Goal: Task Accomplishment & Management: Manage account settings

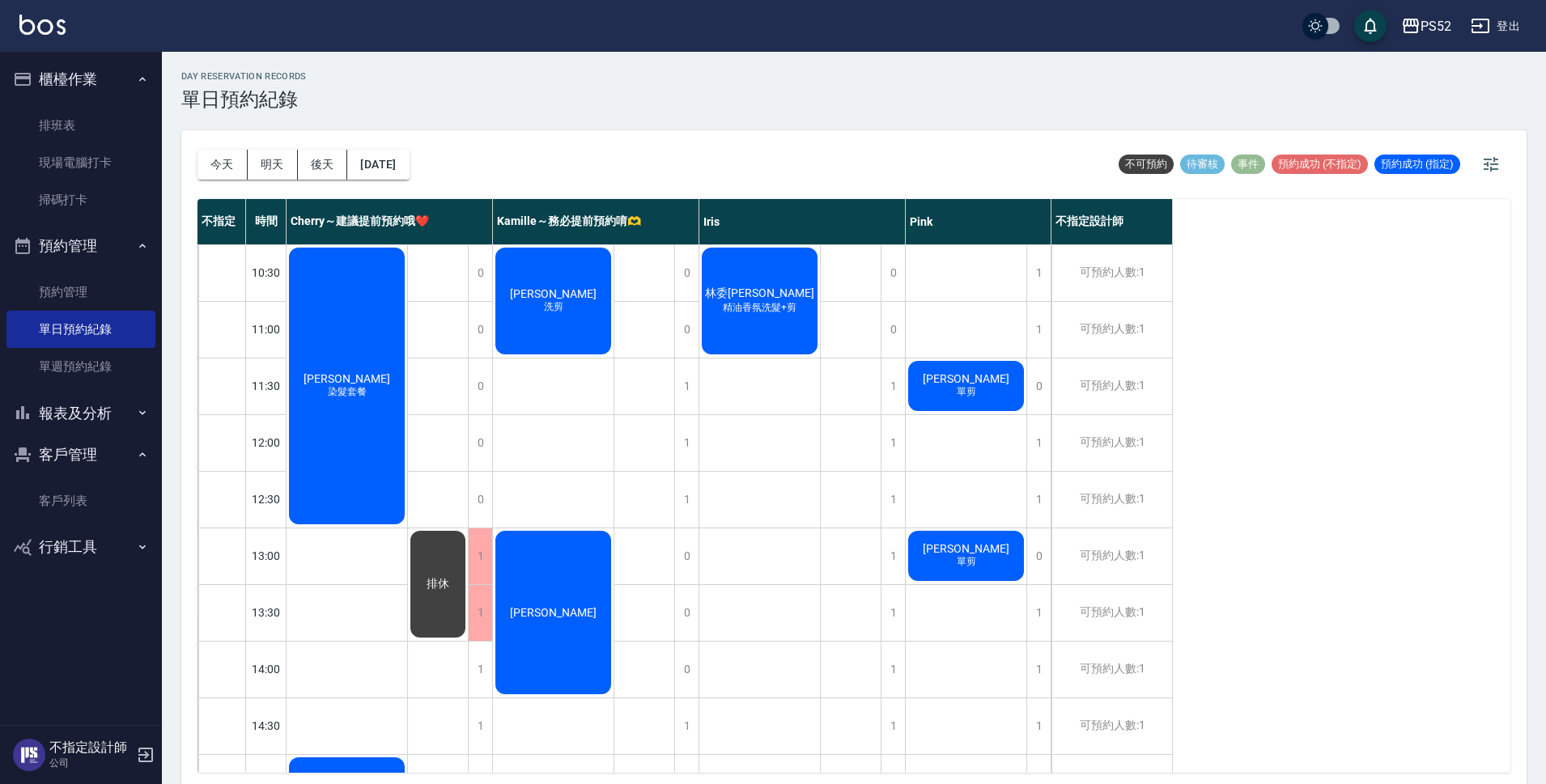
scroll to position [592, 0]
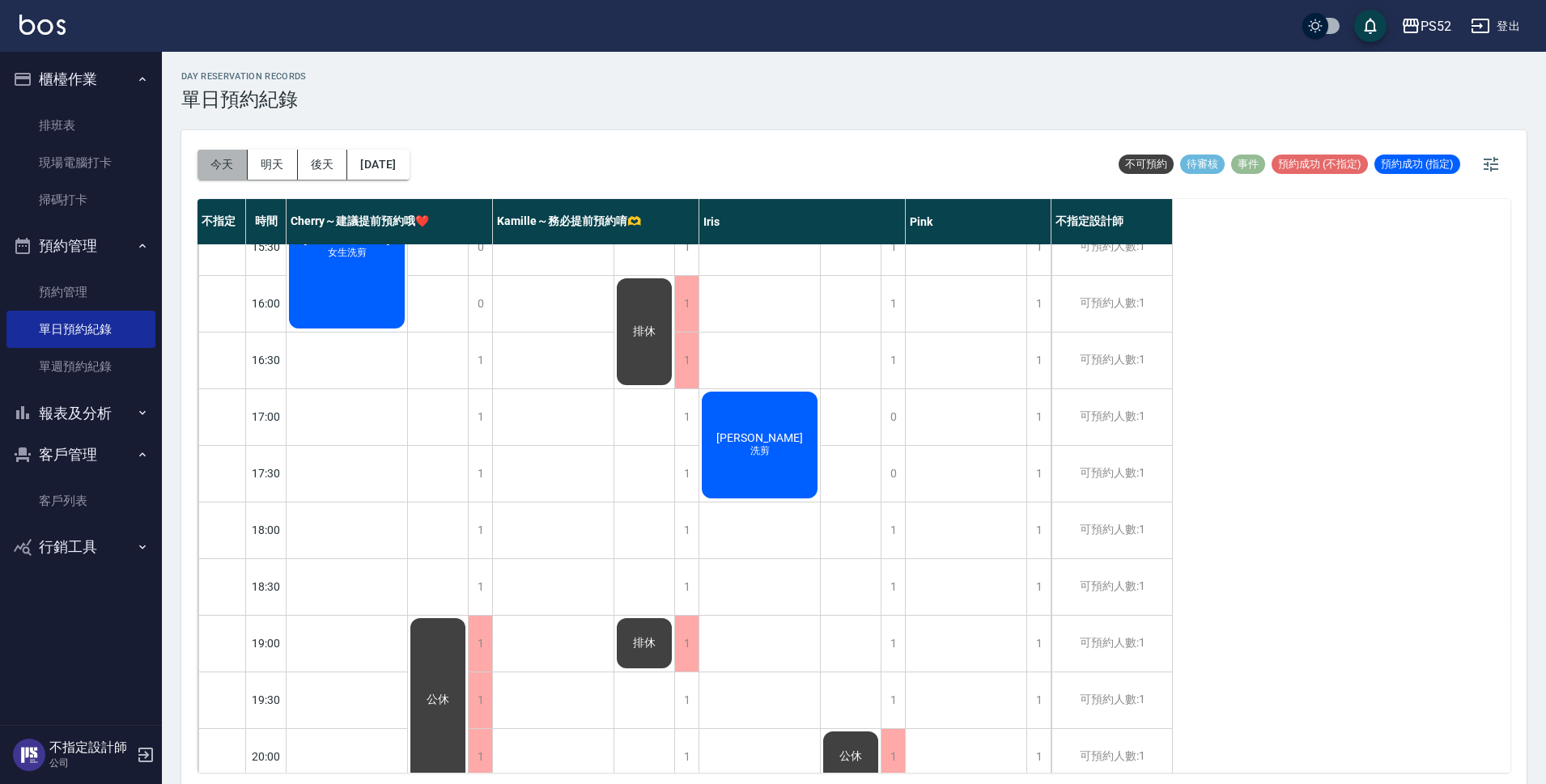
click at [210, 168] on button "今天" at bounding box center [223, 164] width 50 height 30
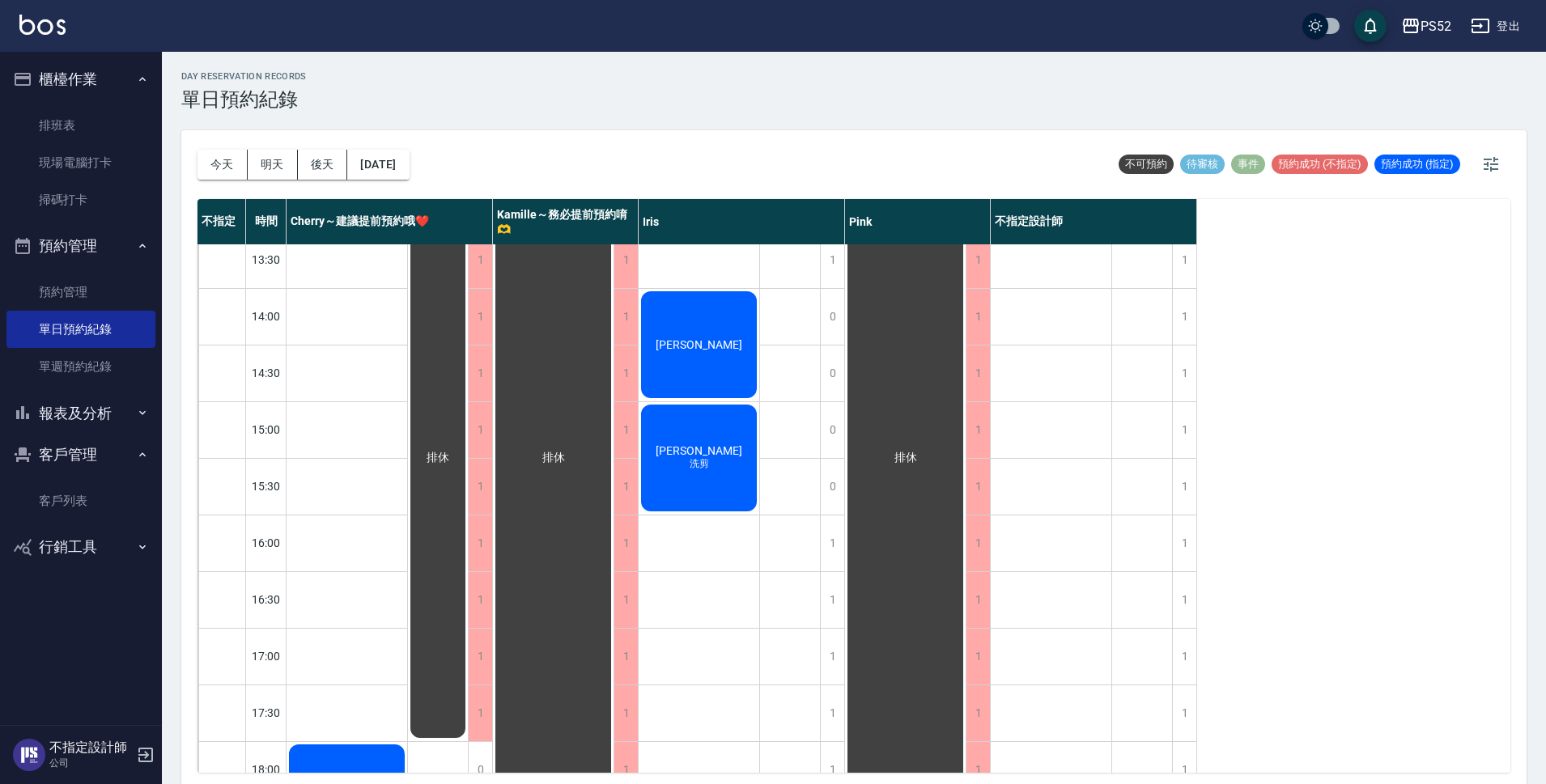
scroll to position [350, 0]
click at [232, 162] on button "今天" at bounding box center [223, 164] width 50 height 30
click at [288, 163] on button "明天" at bounding box center [273, 164] width 50 height 30
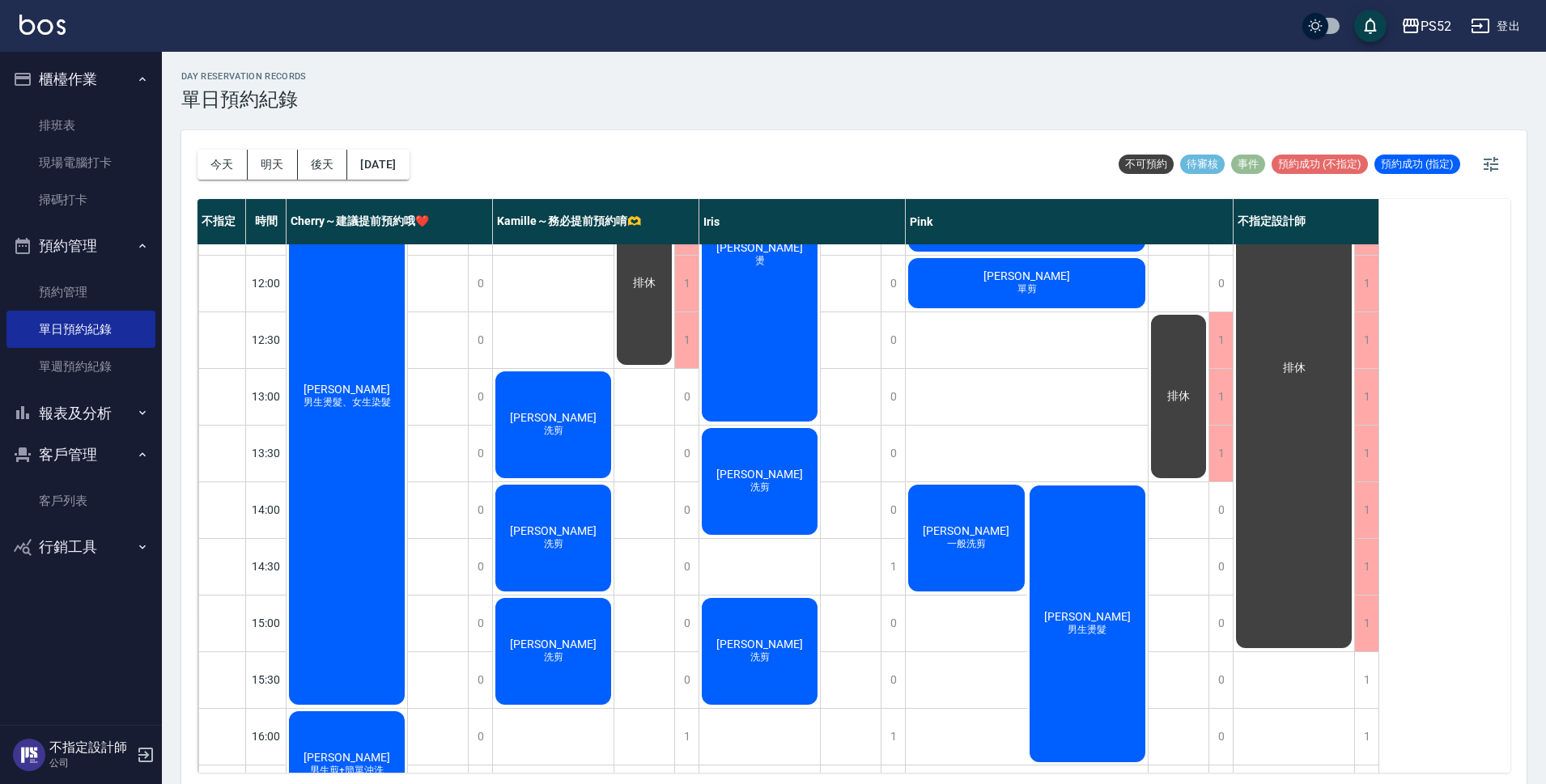
scroll to position [189, 0]
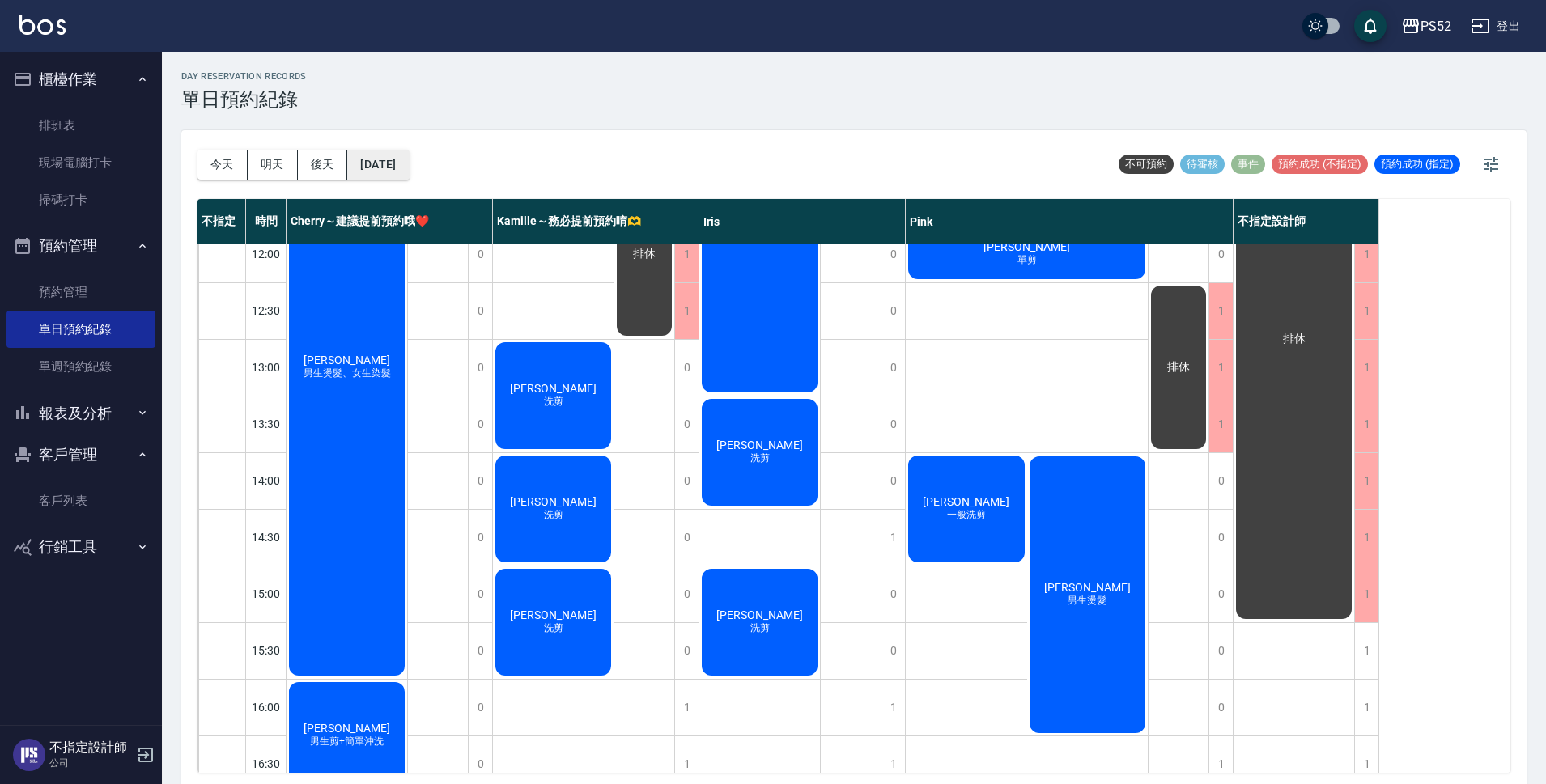
click at [408, 172] on button "[DATE]" at bounding box center [378, 164] width 62 height 30
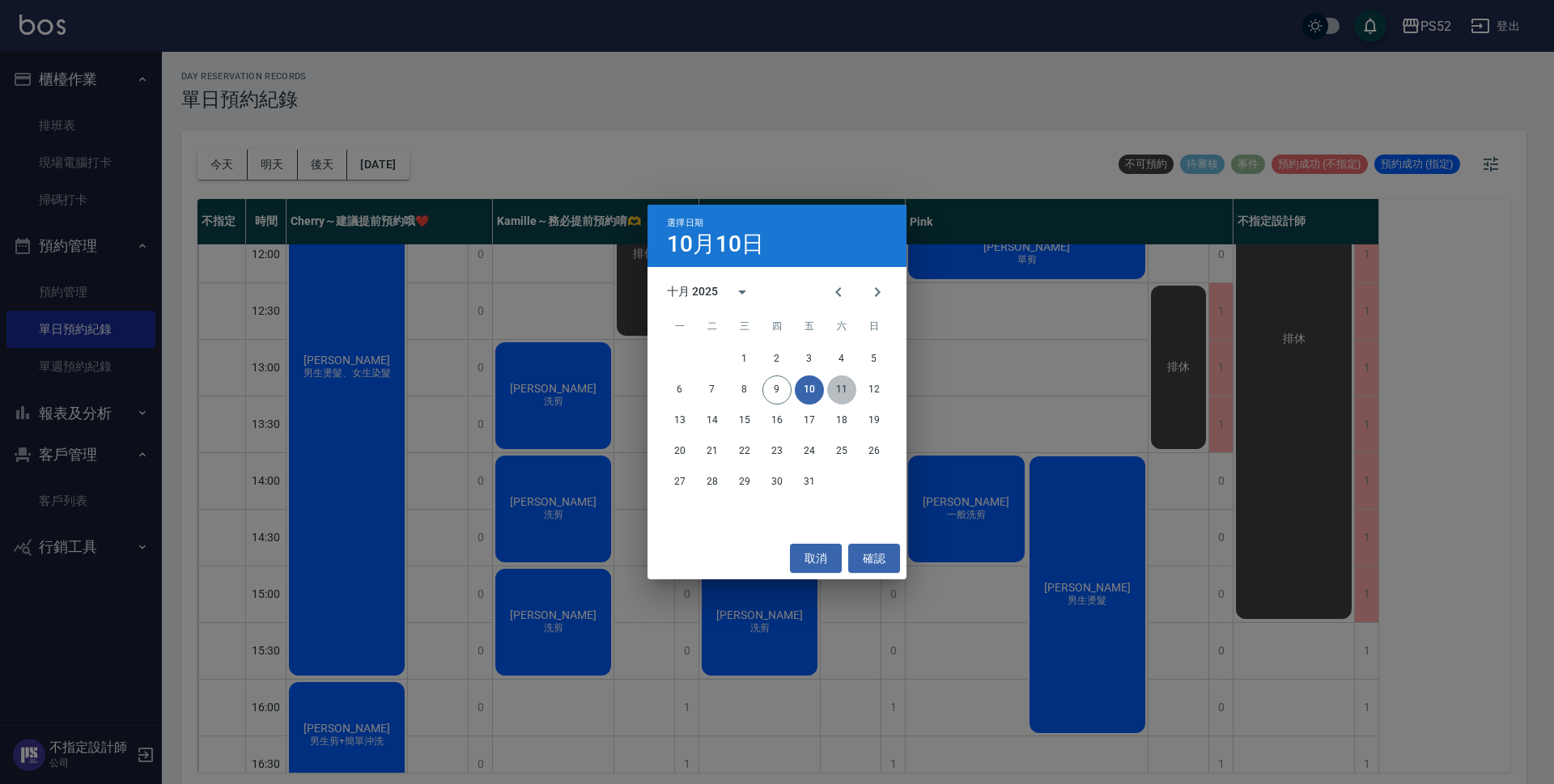
click at [847, 390] on button "11" at bounding box center [842, 390] width 29 height 29
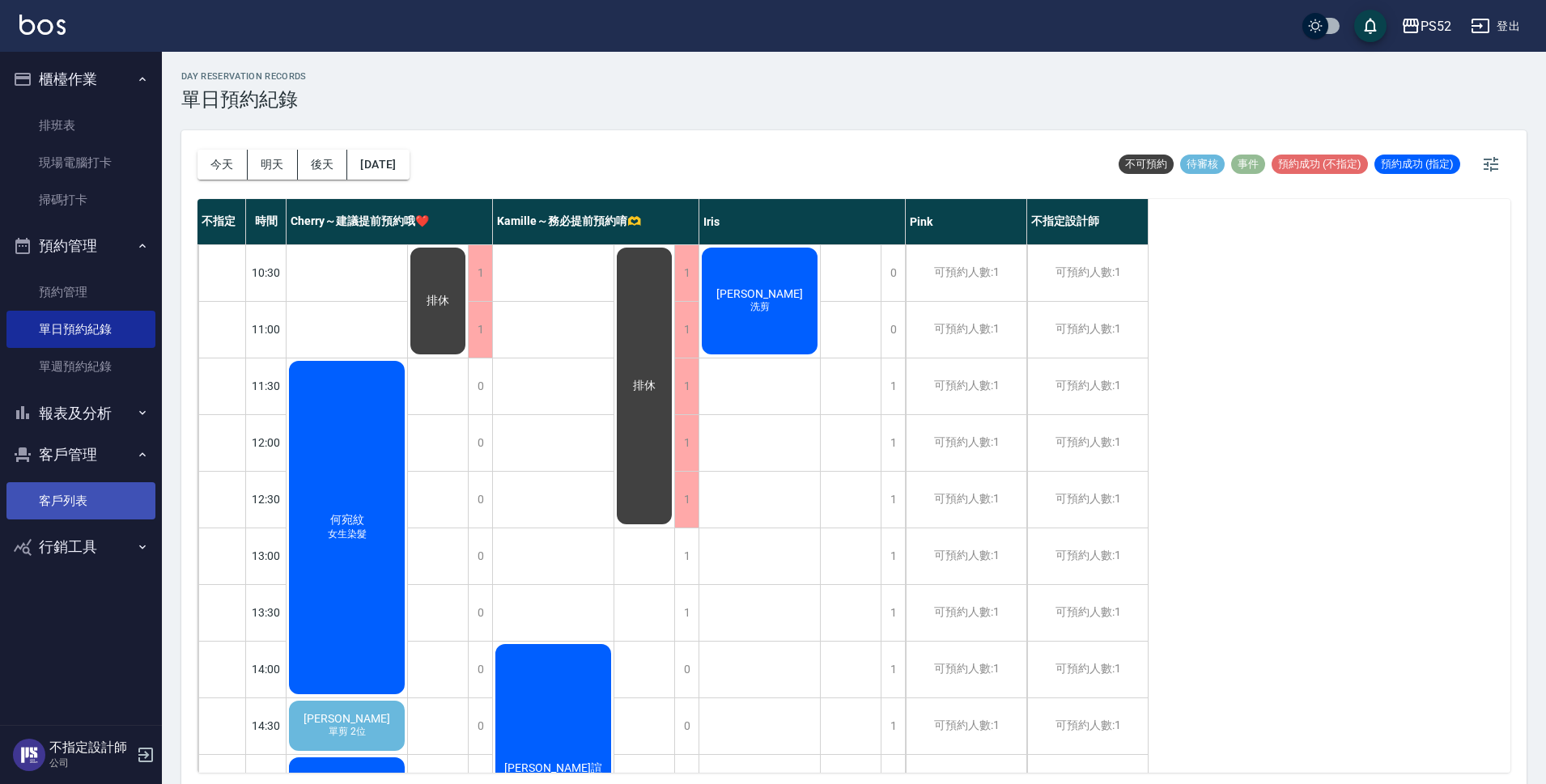
click at [69, 503] on link "客戶列表" at bounding box center [81, 501] width 149 height 37
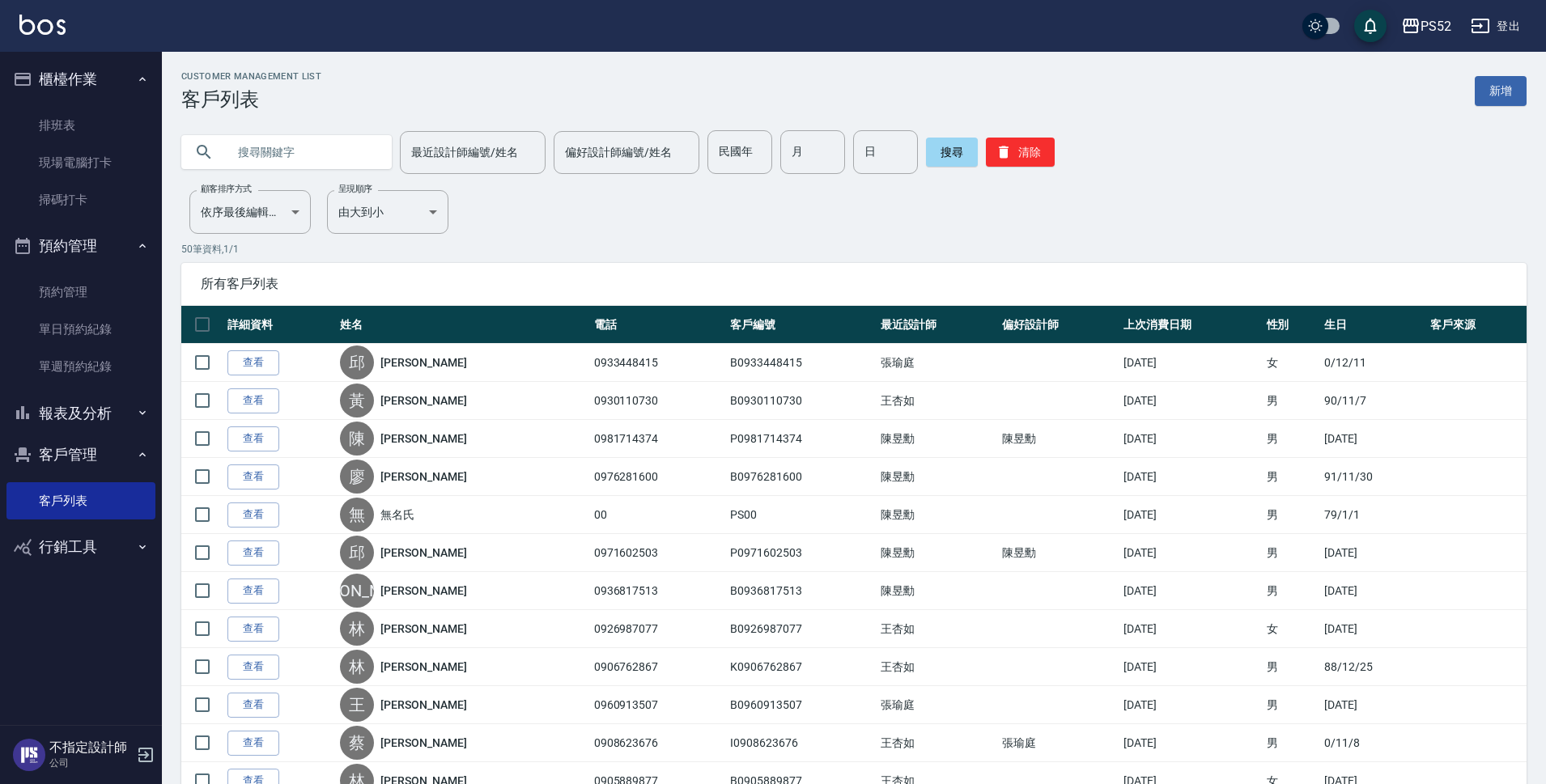
click at [262, 150] on input "text" at bounding box center [303, 152] width 152 height 44
type input "0928931"
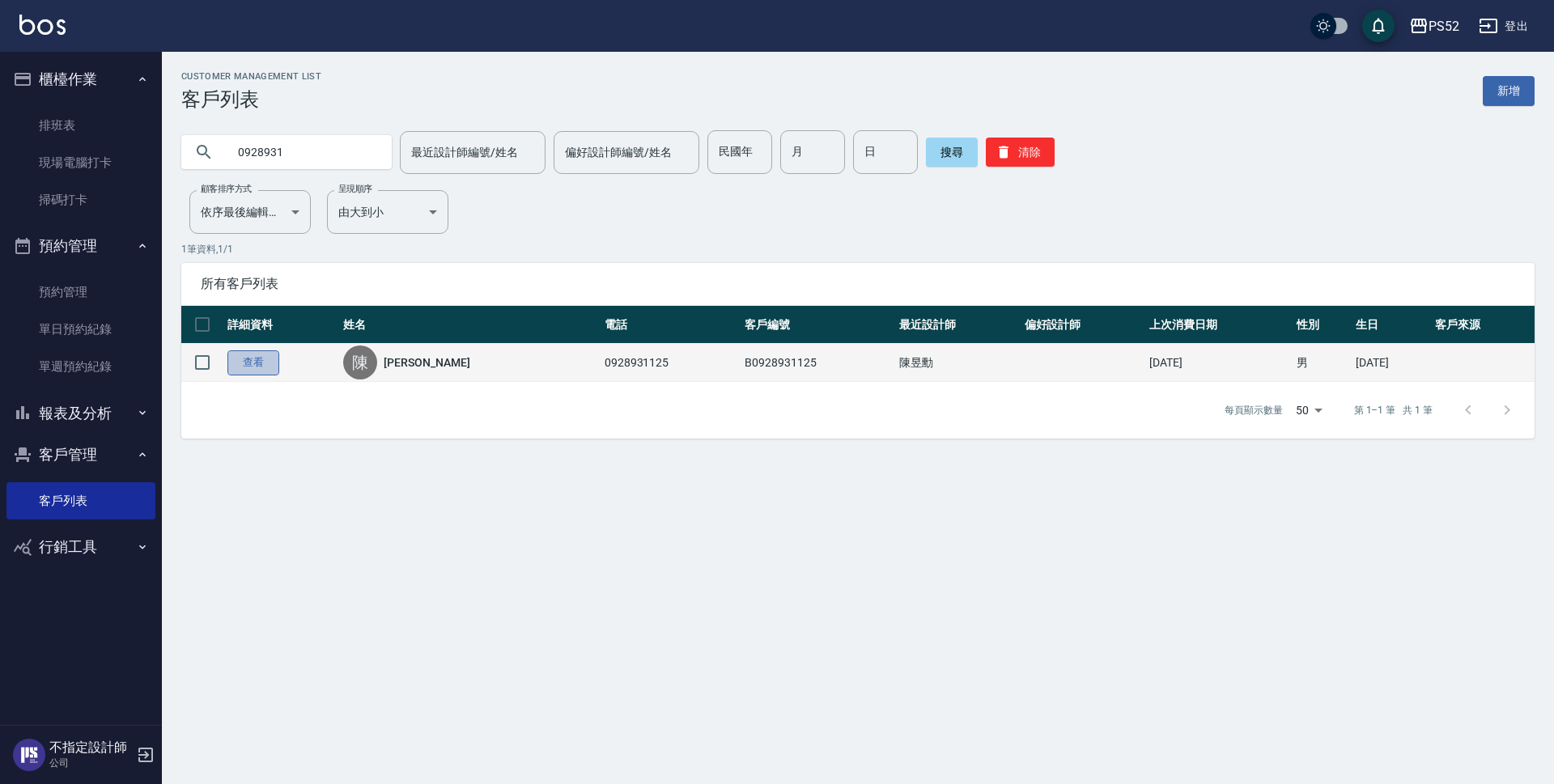
click at [252, 363] on link "查看" at bounding box center [254, 363] width 52 height 25
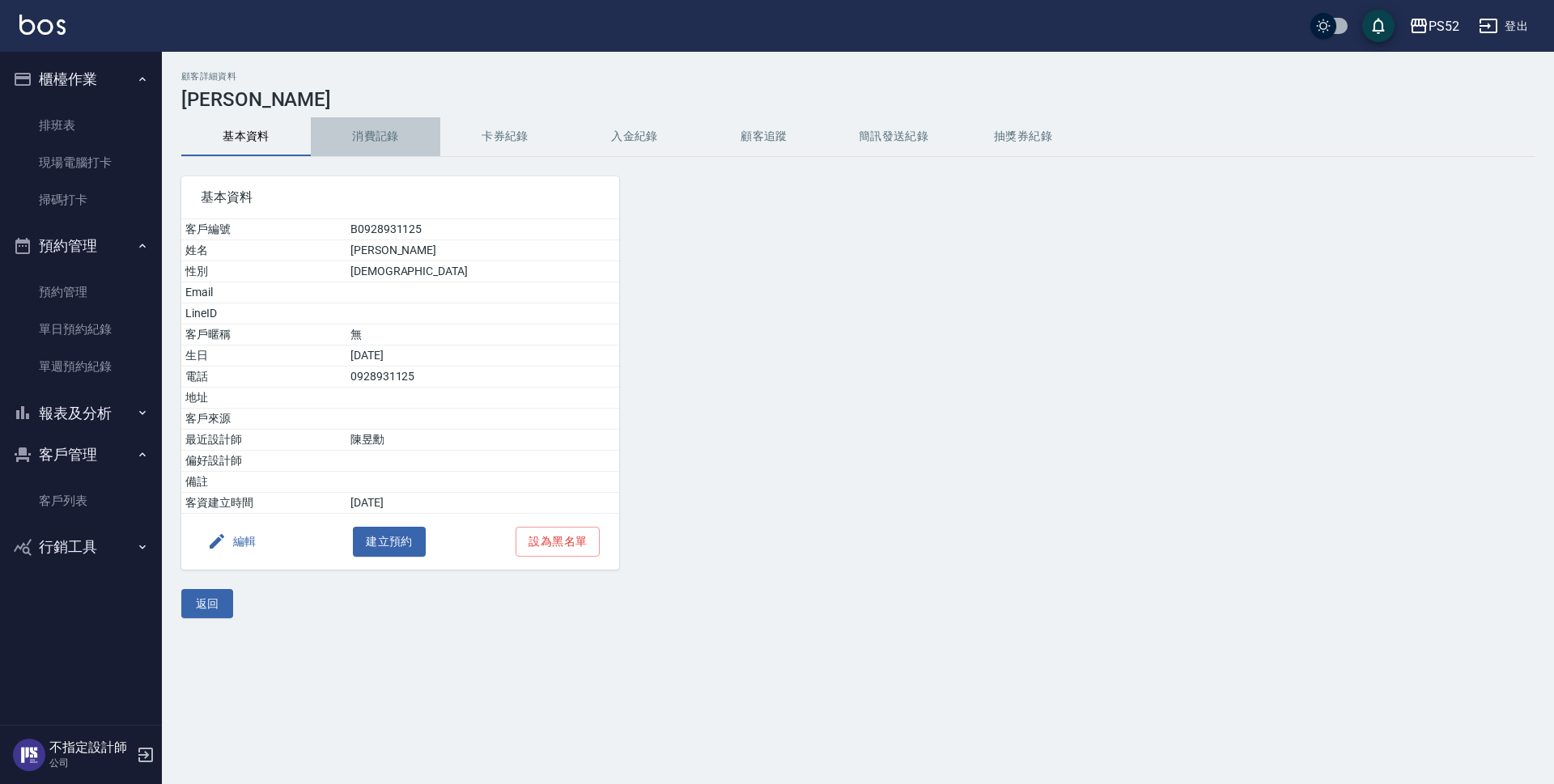
click at [365, 124] on button "消費記錄" at bounding box center [375, 137] width 129 height 39
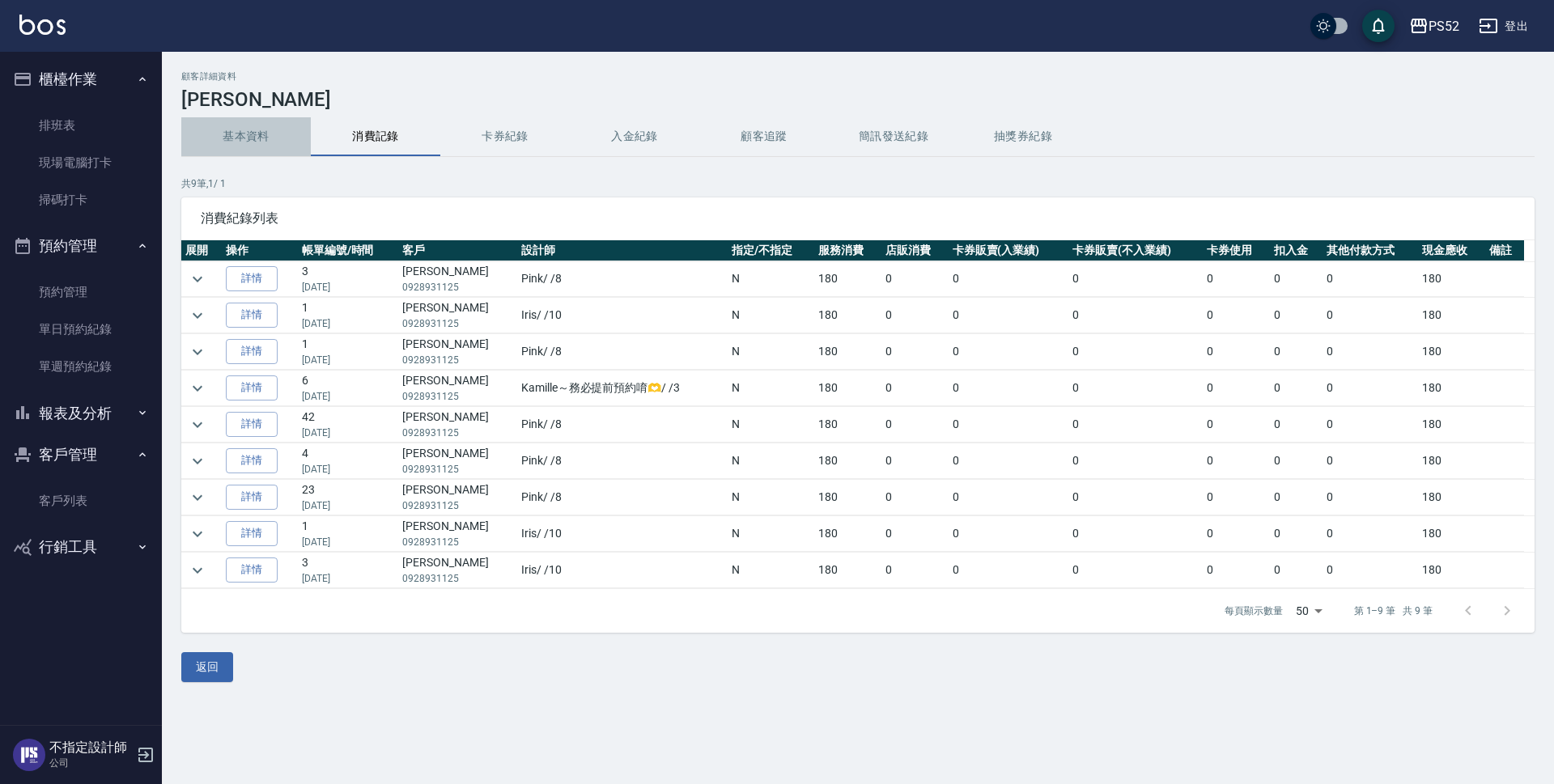
click at [255, 136] on button "基本資料" at bounding box center [246, 137] width 129 height 39
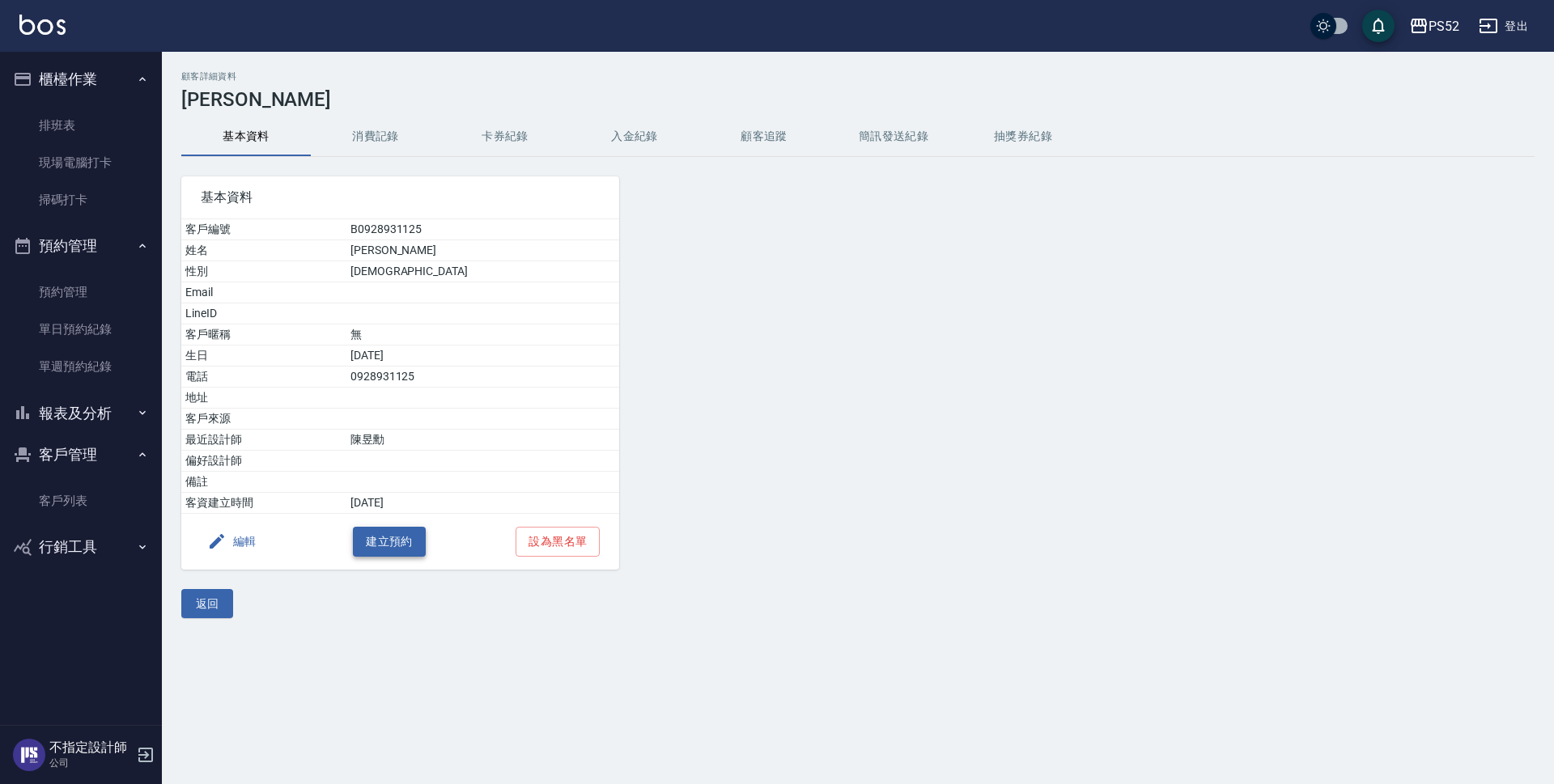
click at [394, 541] on button "建立預約" at bounding box center [390, 542] width 73 height 30
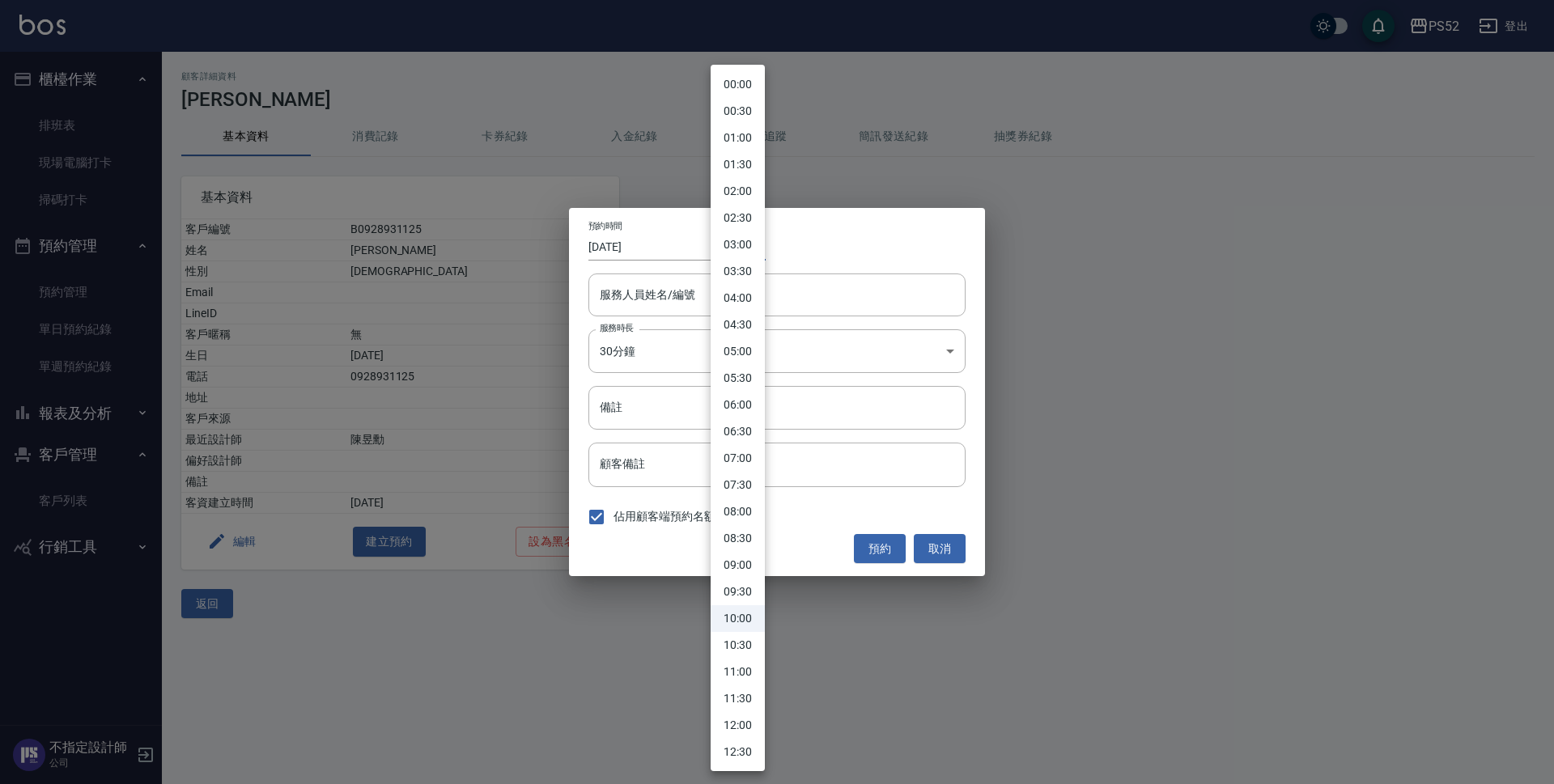
click at [733, 255] on body "PS52 登出 櫃檯作業 排班表 現場電腦打卡 掃碼打卡 預約管理 預約管理 單日預約紀錄 單週預約紀錄 報表及分析 報表目錄 互助日報表 互助點數明細 設計…" at bounding box center [777, 392] width 1554 height 784
click at [733, 678] on li "11:00" at bounding box center [738, 672] width 55 height 27
type input "1759978800000"
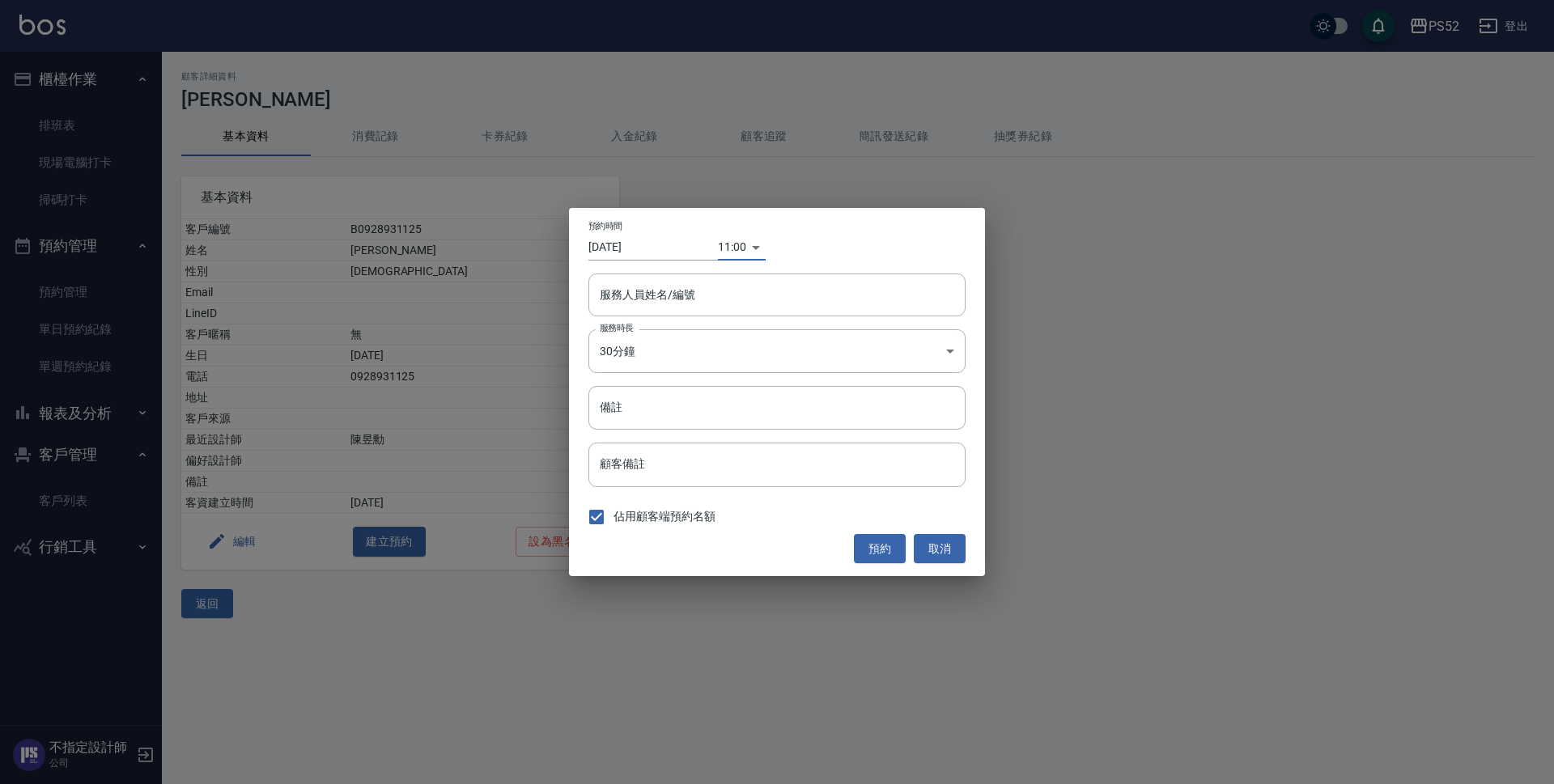
click at [671, 257] on input "[DATE]" at bounding box center [653, 247] width 129 height 27
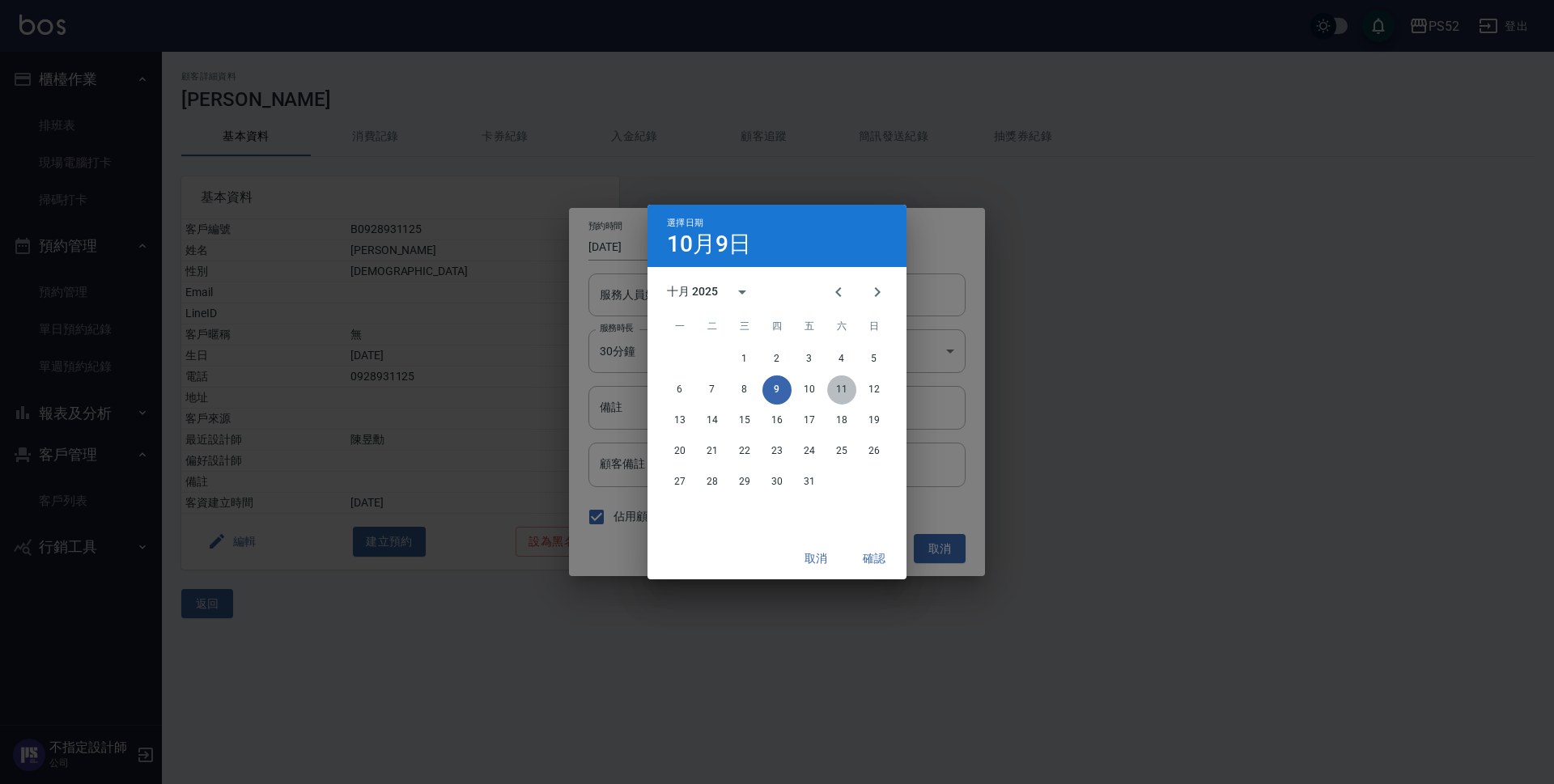
click at [838, 391] on button "11" at bounding box center [842, 390] width 29 height 29
type input "[DATE]"
type input "1760151600000"
click at [862, 554] on button "確認" at bounding box center [875, 559] width 52 height 30
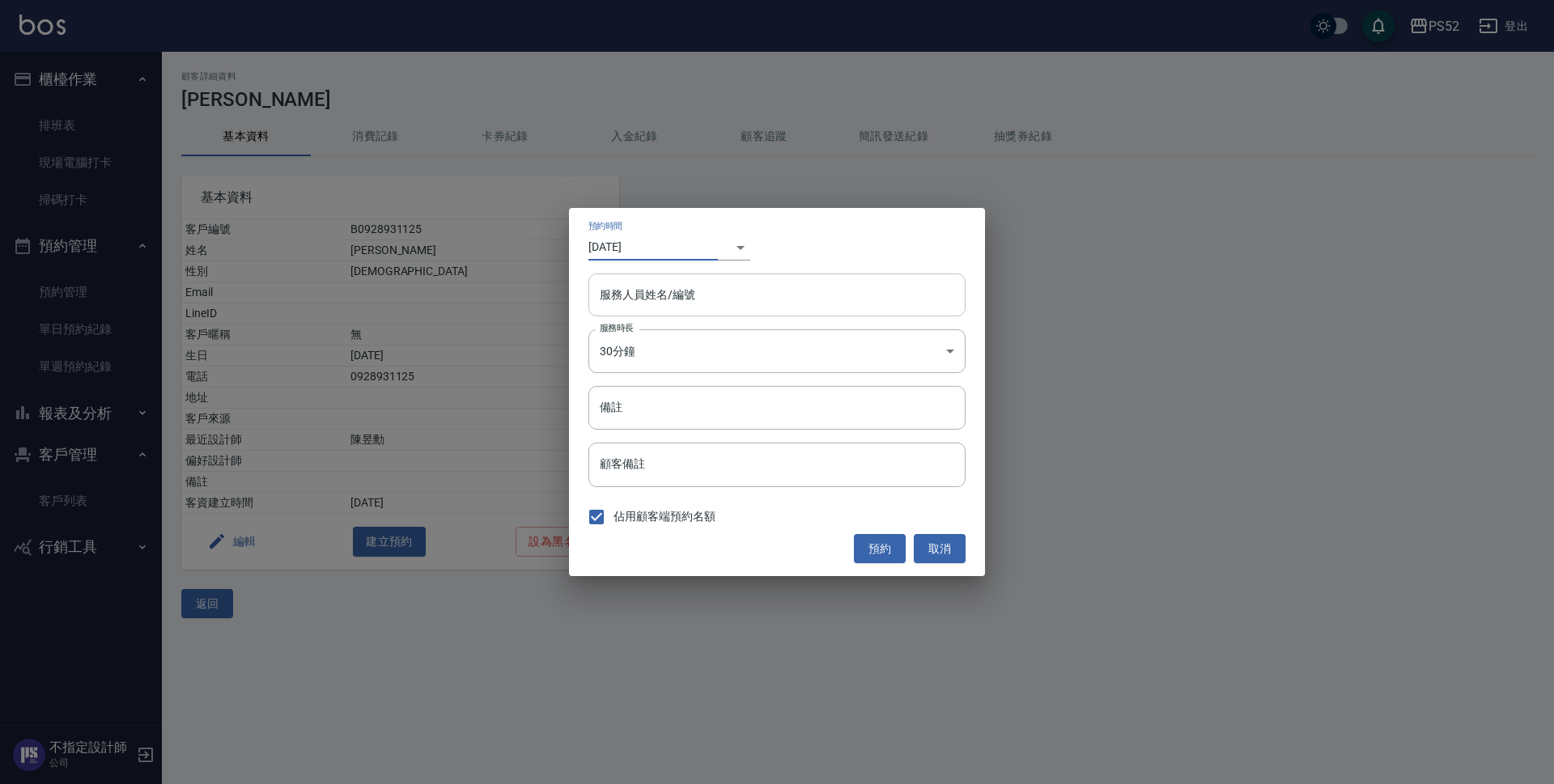
click at [720, 299] on input "服務人員姓名/編號" at bounding box center [777, 294] width 363 height 28
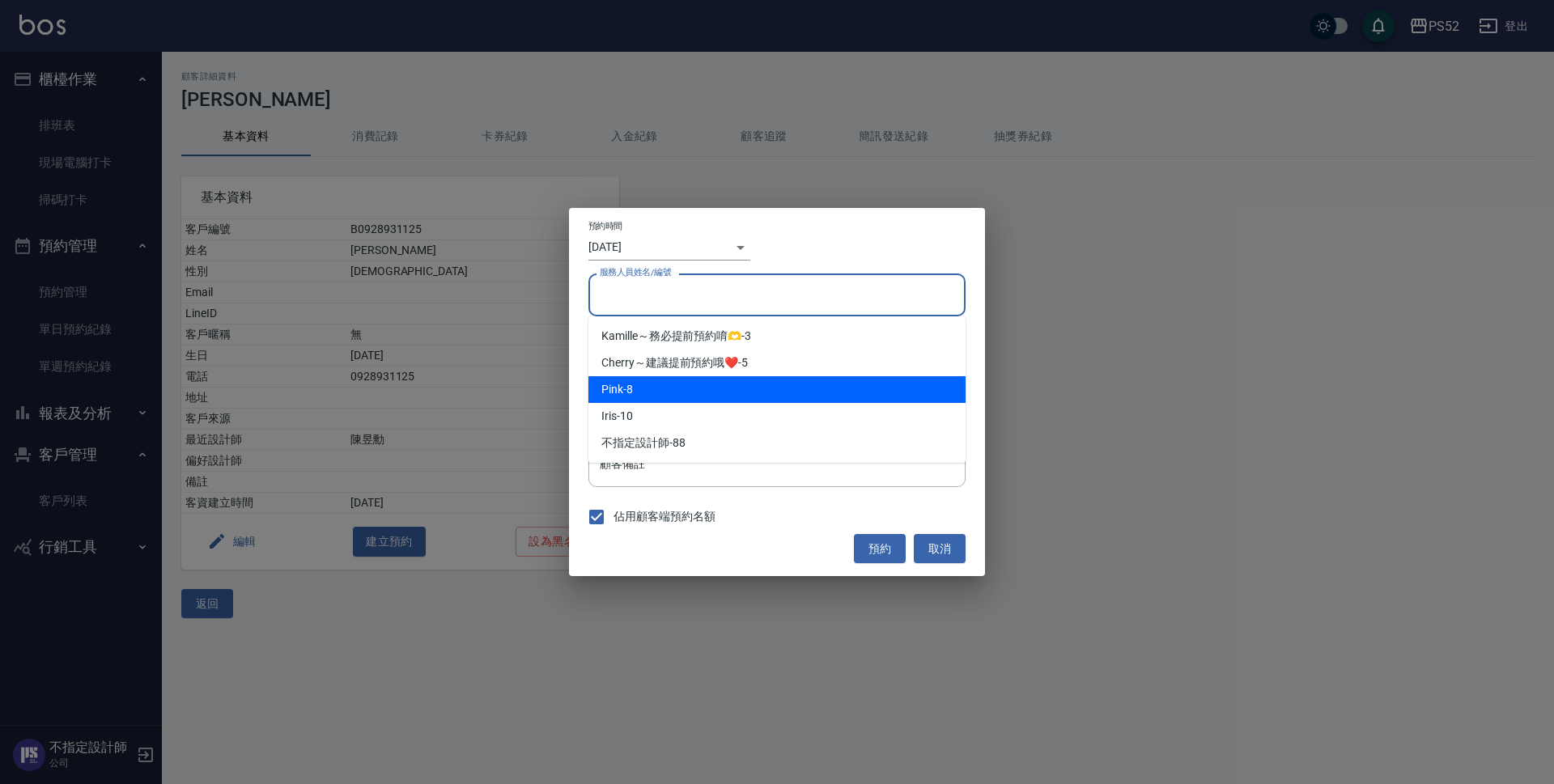
click at [752, 391] on div "Pink -8" at bounding box center [777, 390] width 378 height 27
type input "Pink-8"
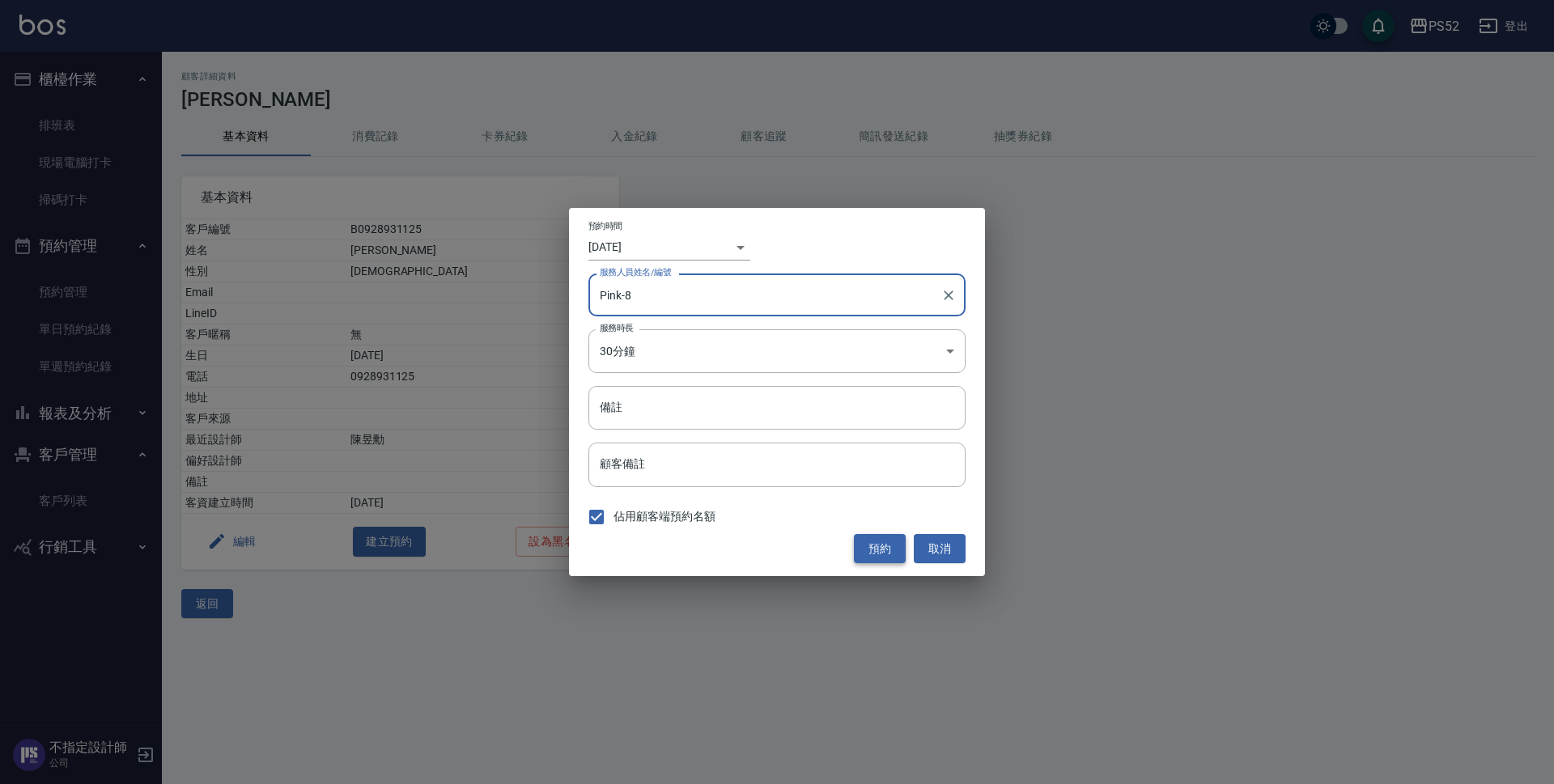
click at [881, 554] on button "預約" at bounding box center [880, 549] width 52 height 30
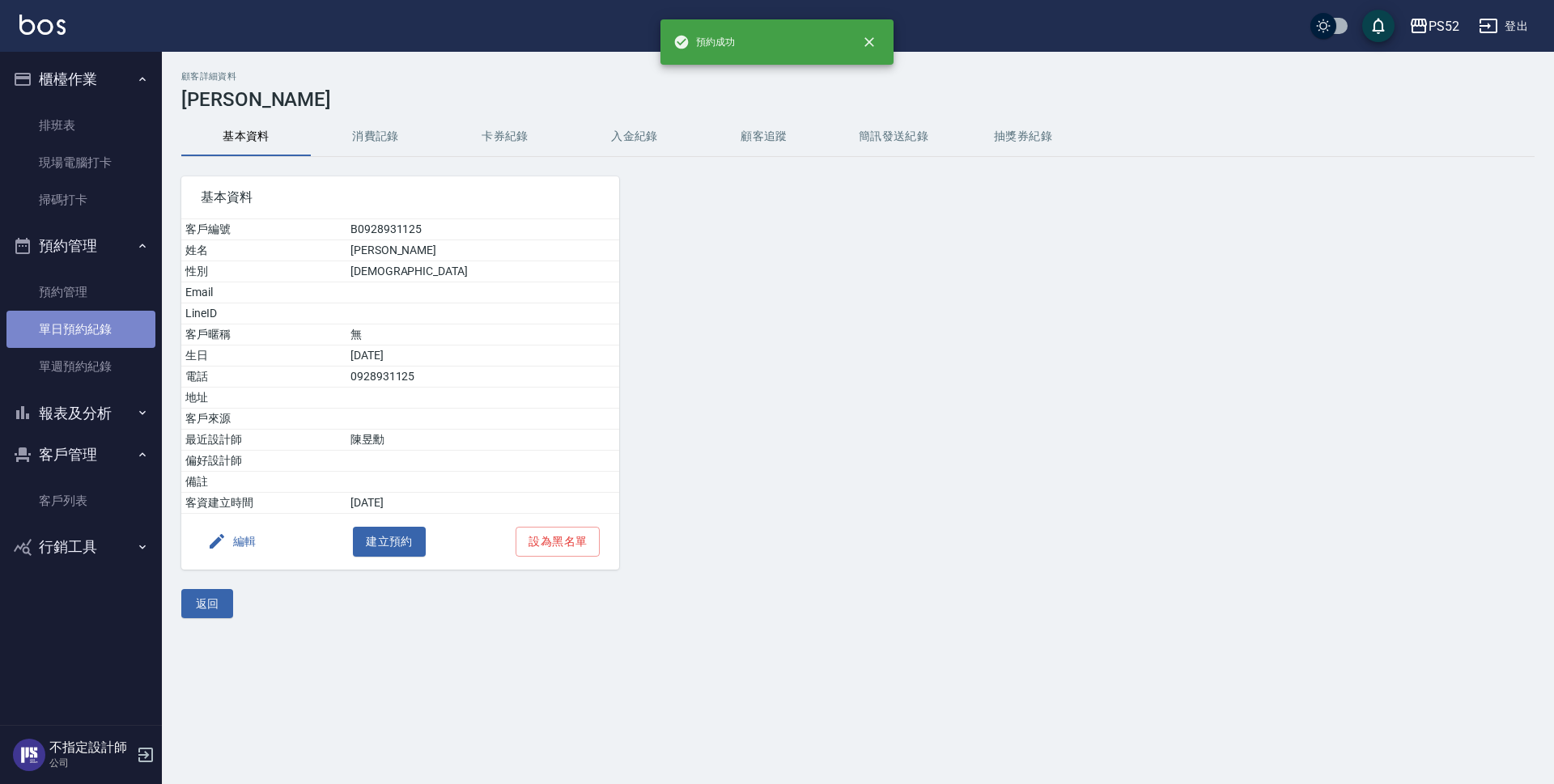
click at [89, 328] on link "單日預約紀錄" at bounding box center [81, 329] width 149 height 37
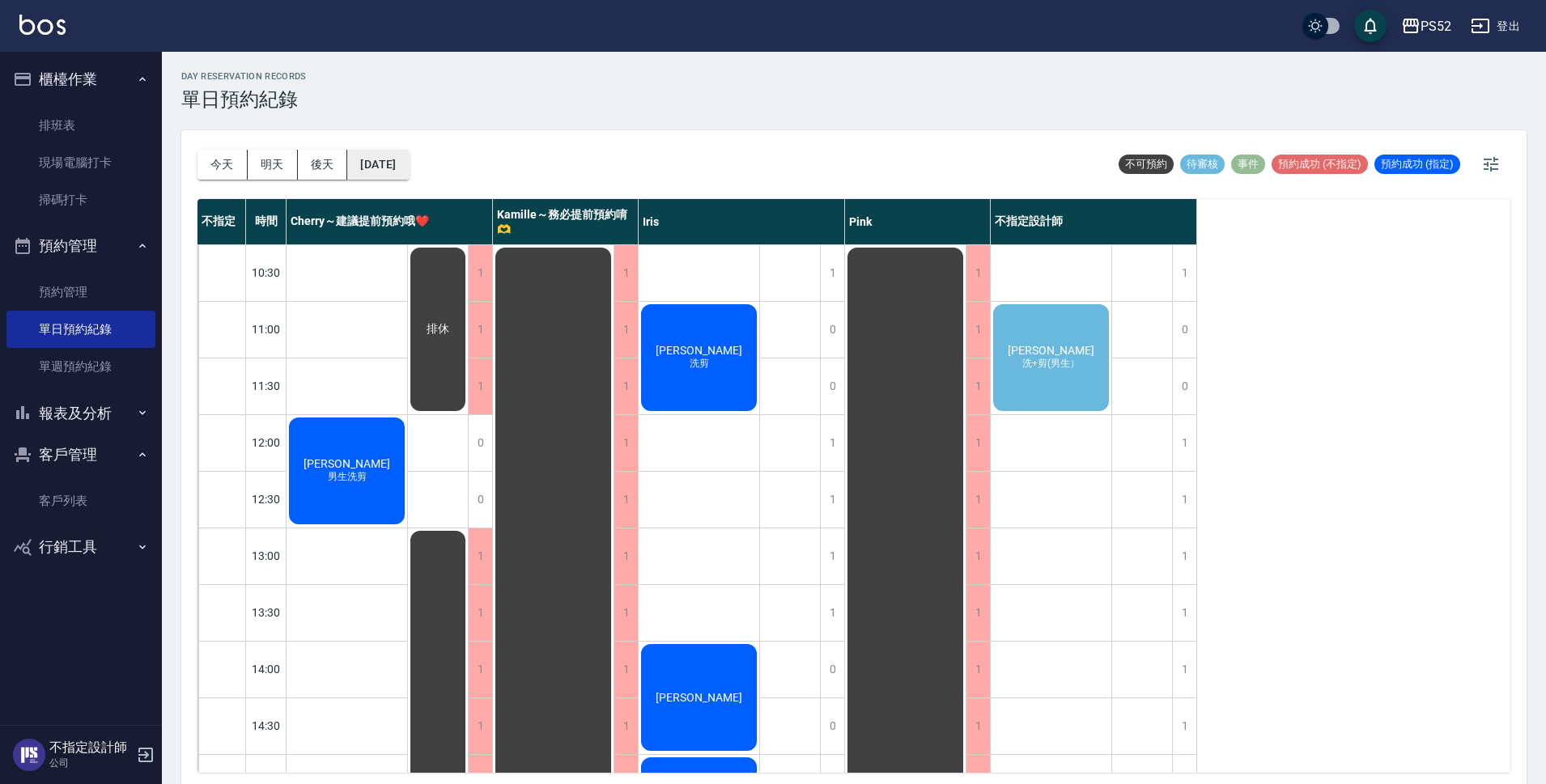
click at [401, 170] on button "[DATE]" at bounding box center [378, 164] width 62 height 30
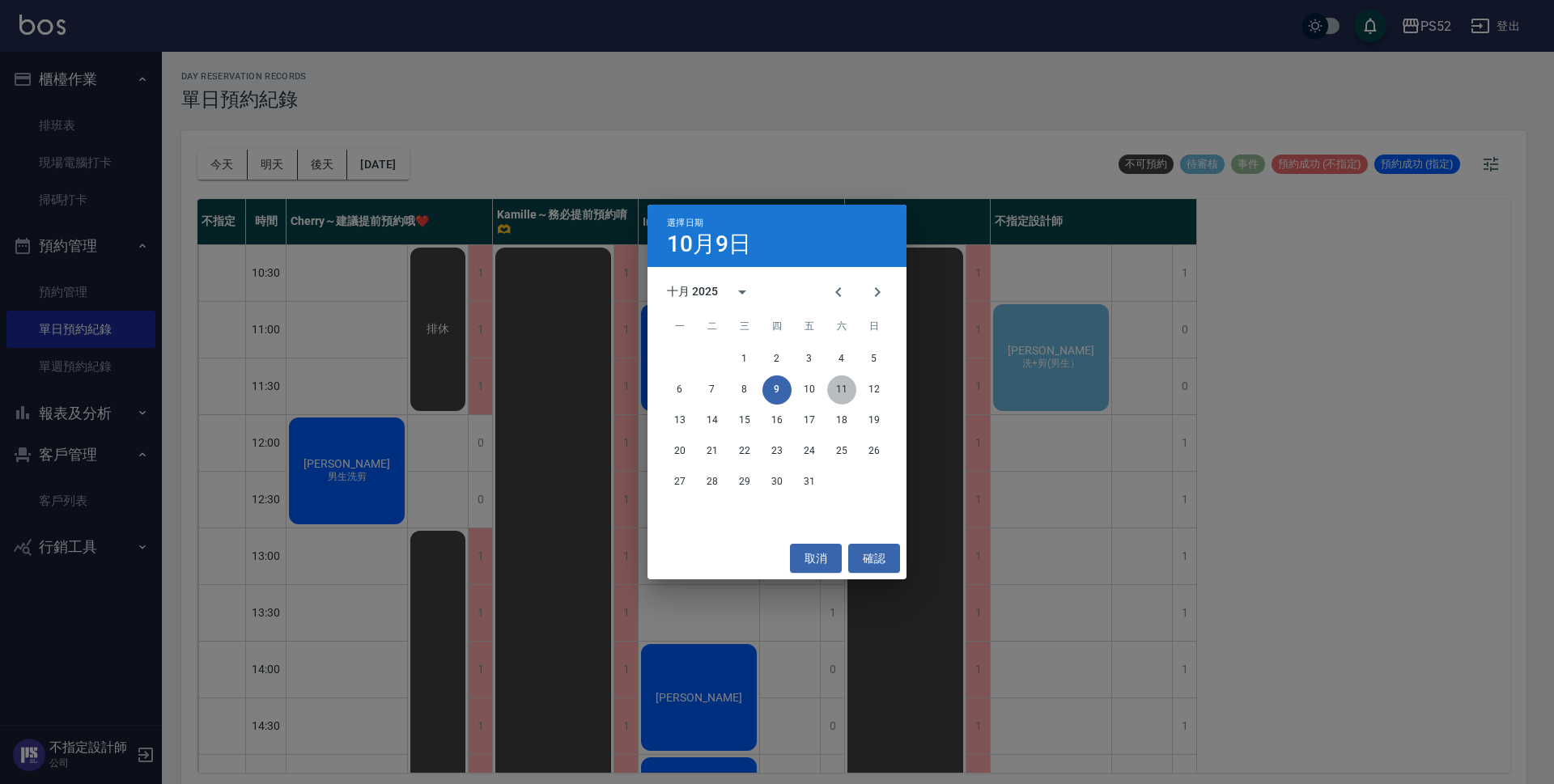
click at [853, 393] on button "11" at bounding box center [842, 390] width 29 height 29
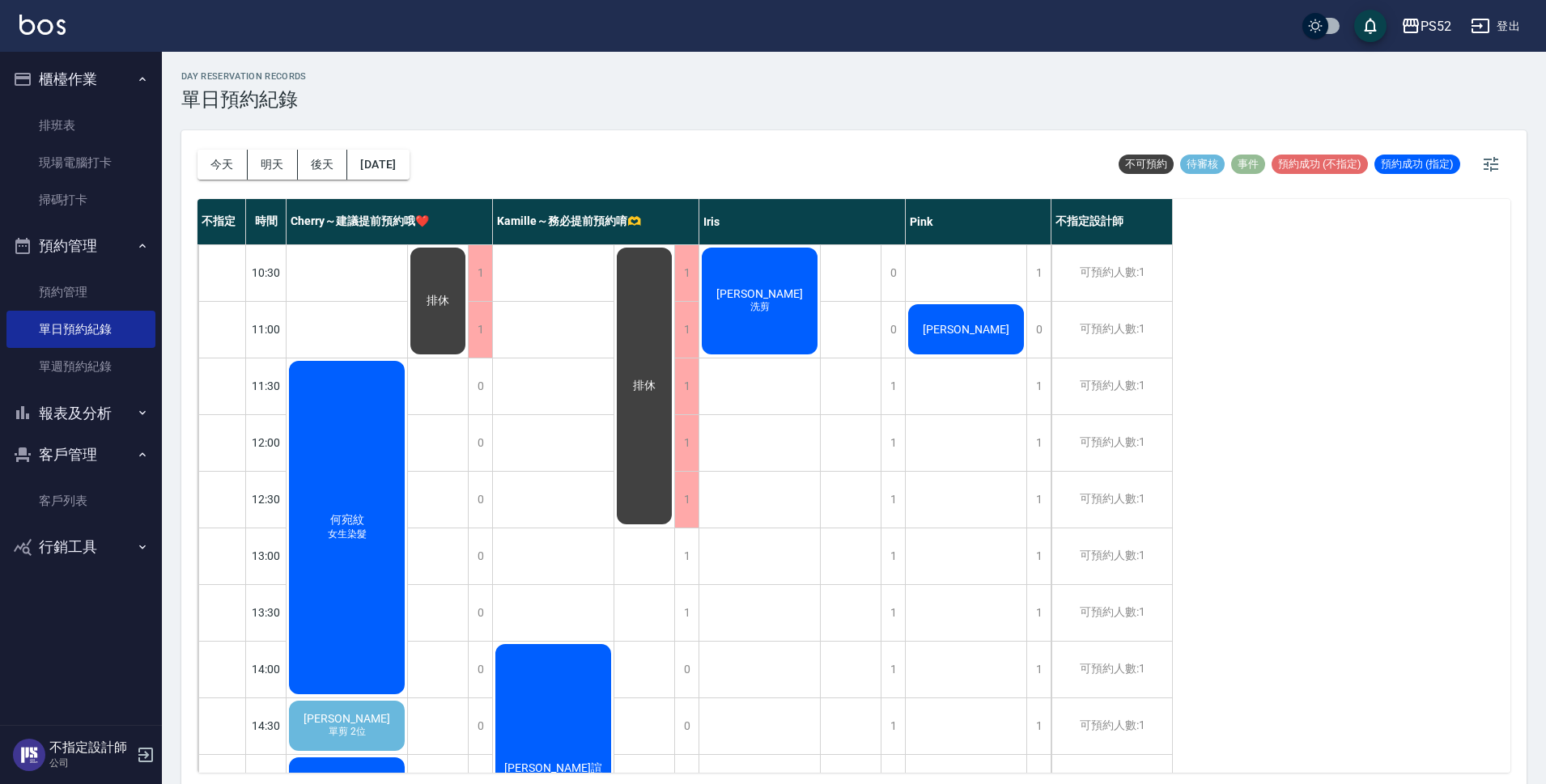
click at [990, 333] on div "[PERSON_NAME]" at bounding box center [966, 329] width 120 height 55
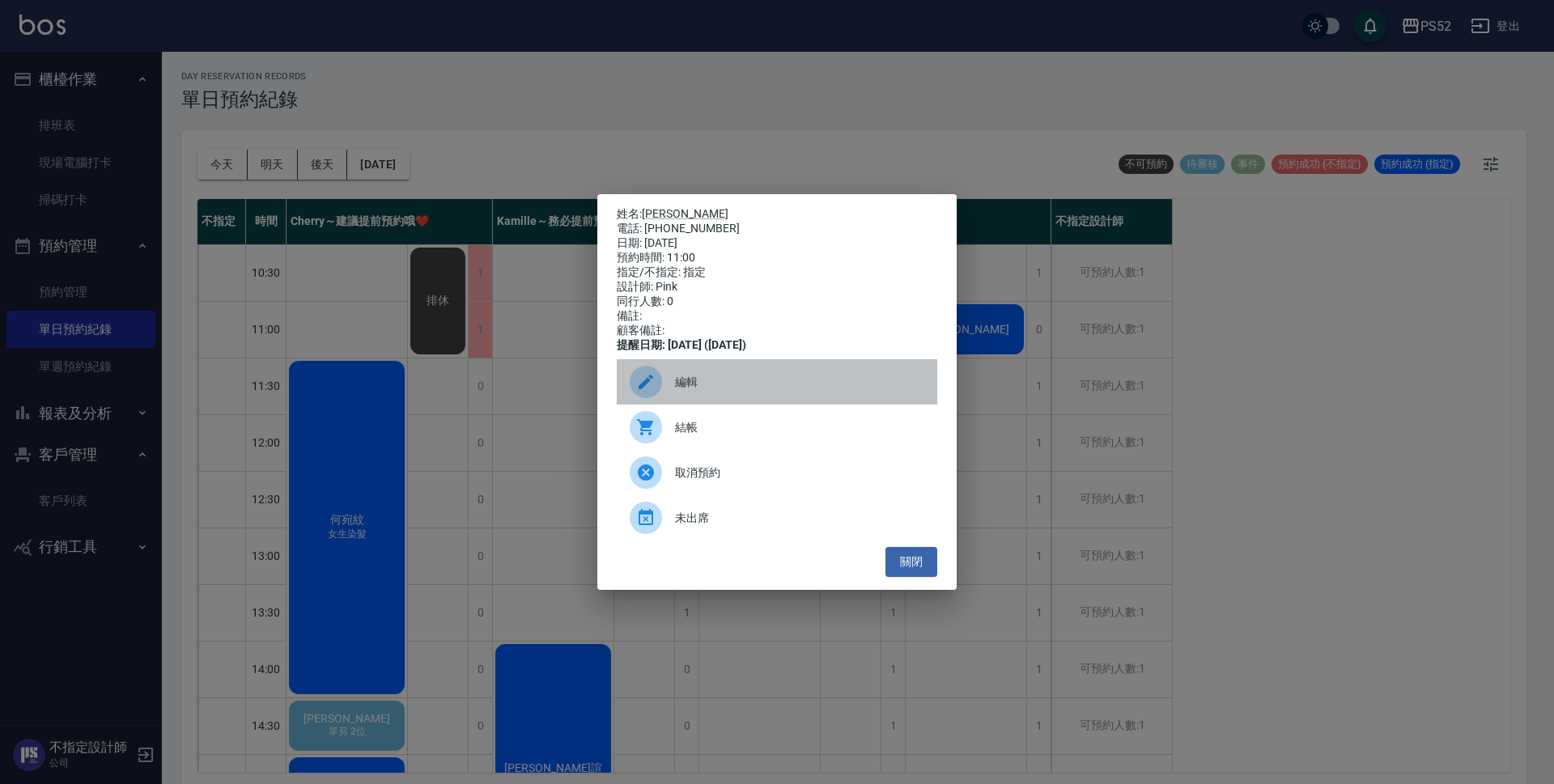
click at [707, 381] on span "編輯" at bounding box center [800, 382] width 249 height 17
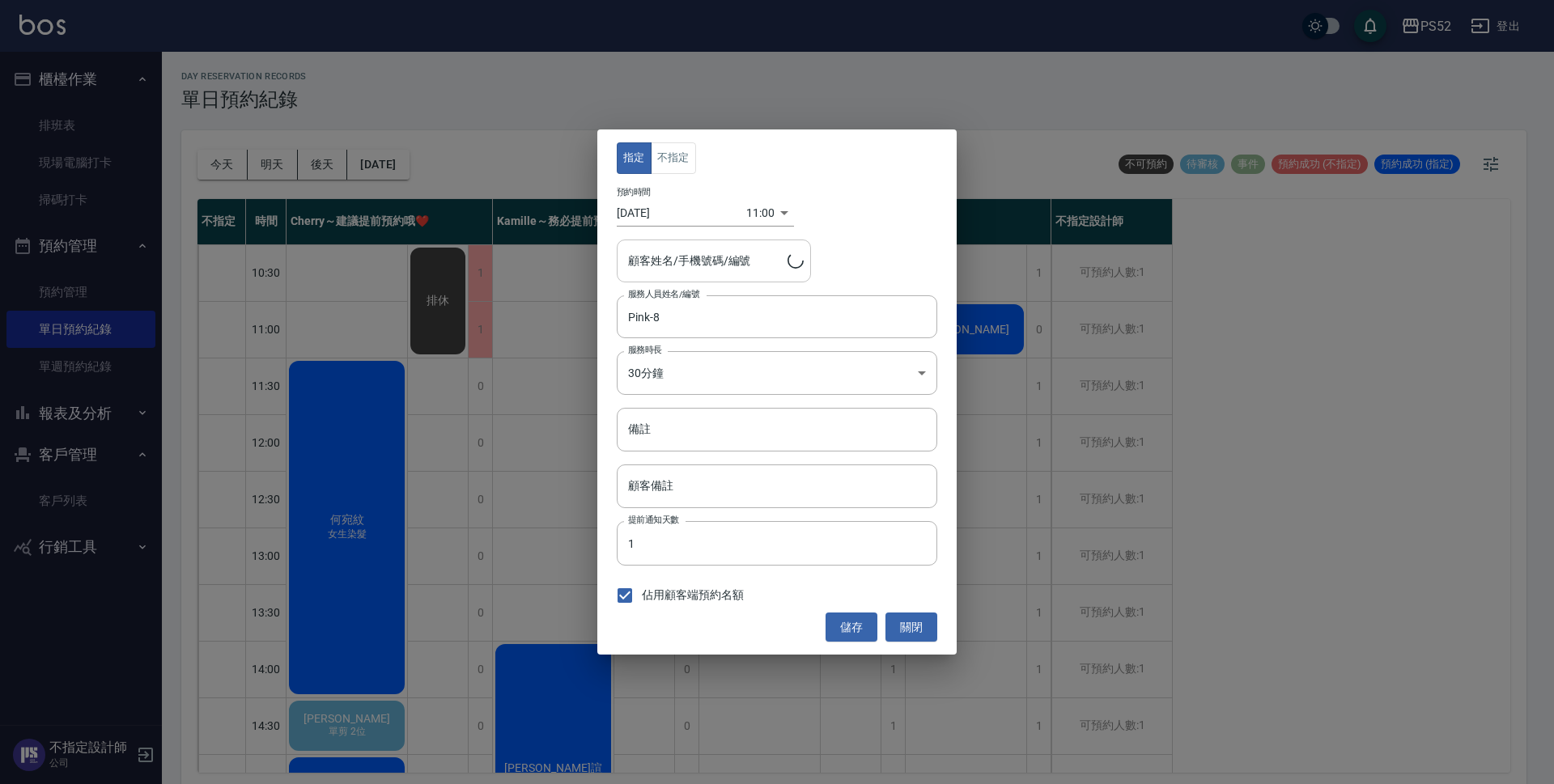
type input "[PERSON_NAME]/0928931125/B0928931125"
click at [668, 162] on button "不指定" at bounding box center [674, 158] width 46 height 32
click at [859, 626] on button "儲存" at bounding box center [852, 627] width 52 height 30
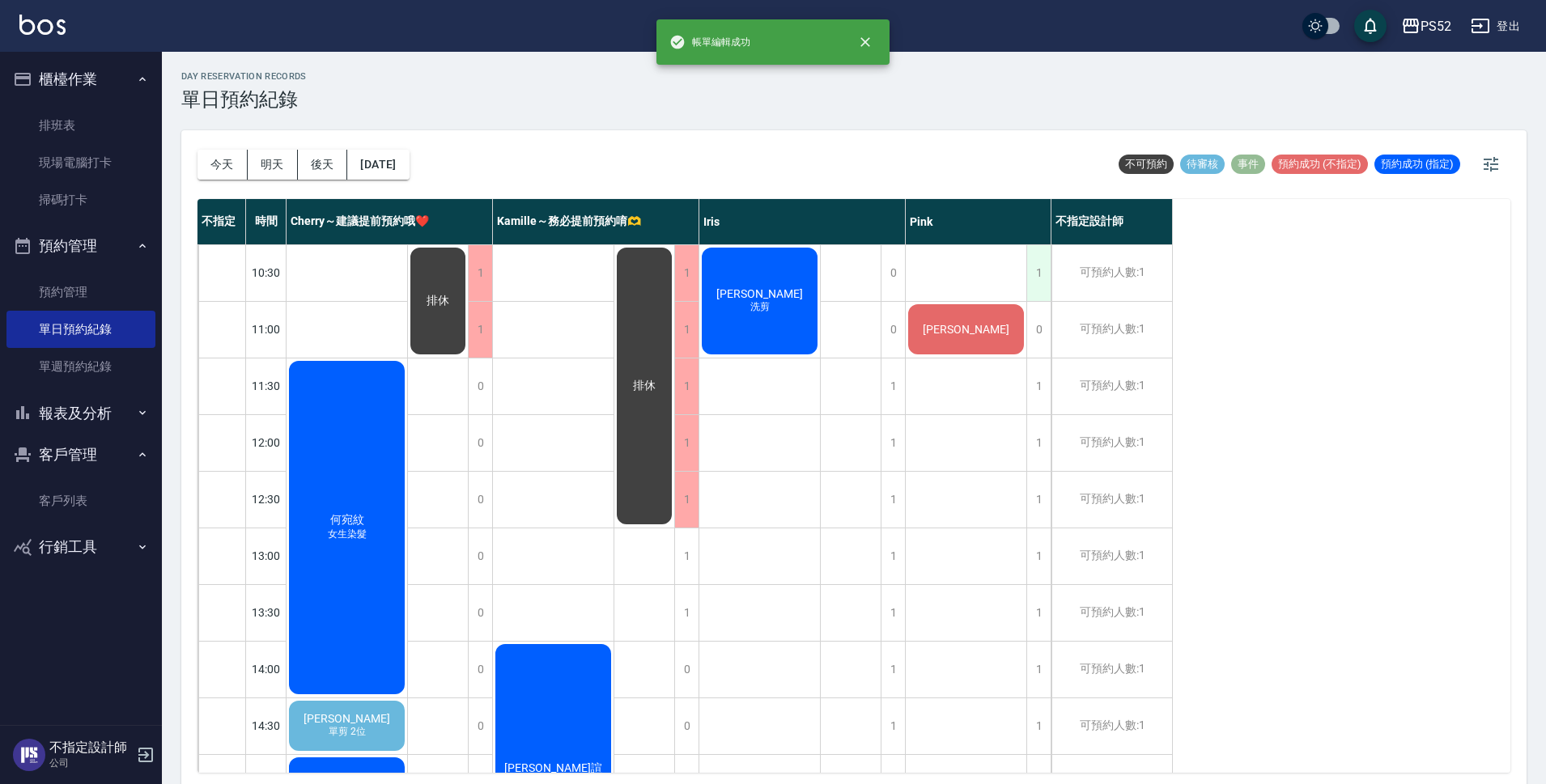
click at [1037, 270] on div "1" at bounding box center [1039, 272] width 24 height 56
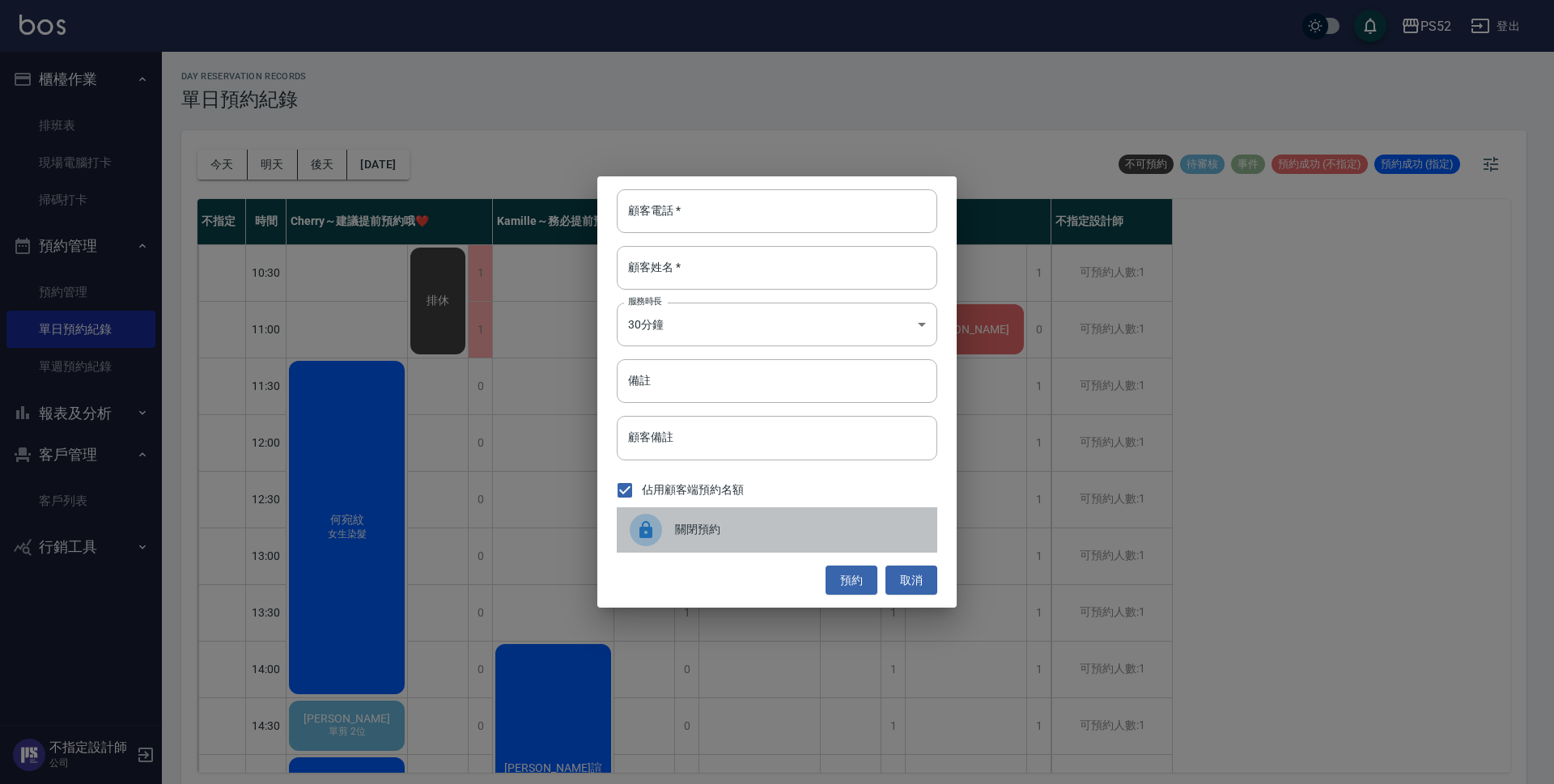
click at [833, 529] on span "關閉預約" at bounding box center [800, 529] width 249 height 17
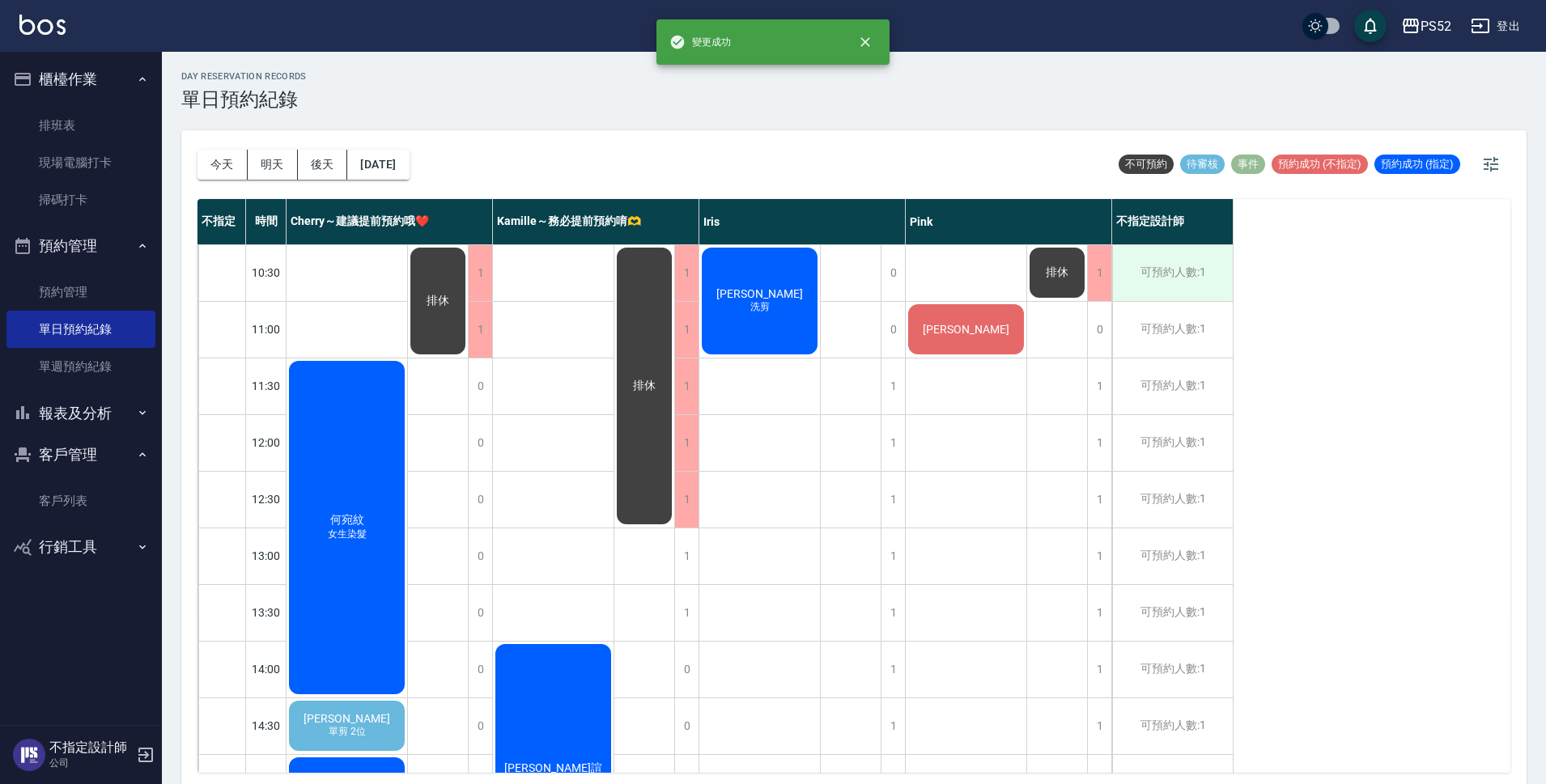
click at [1192, 277] on div "可預約人數:1" at bounding box center [1173, 272] width 120 height 56
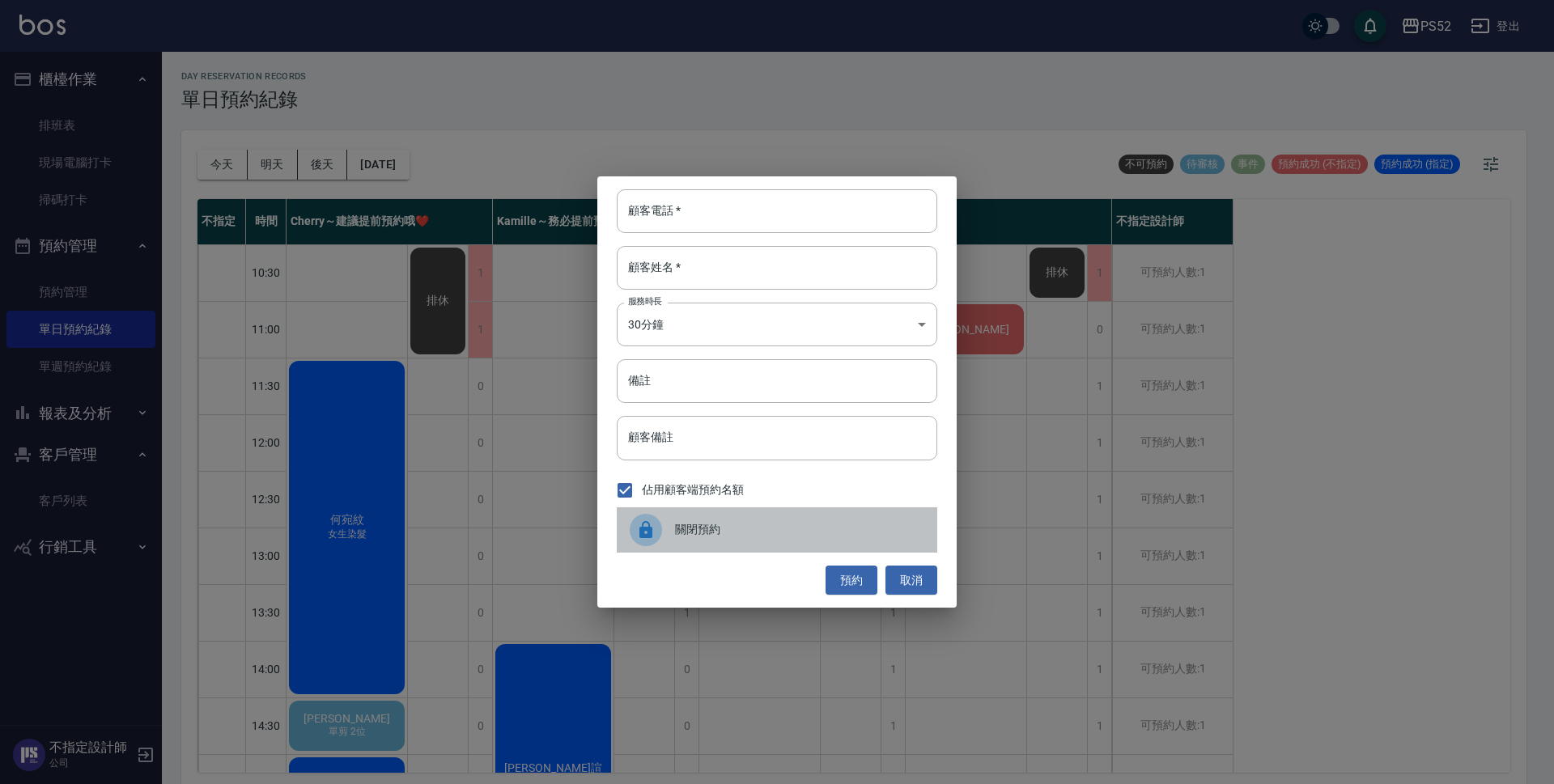
click at [857, 514] on div "關閉預約" at bounding box center [777, 530] width 321 height 46
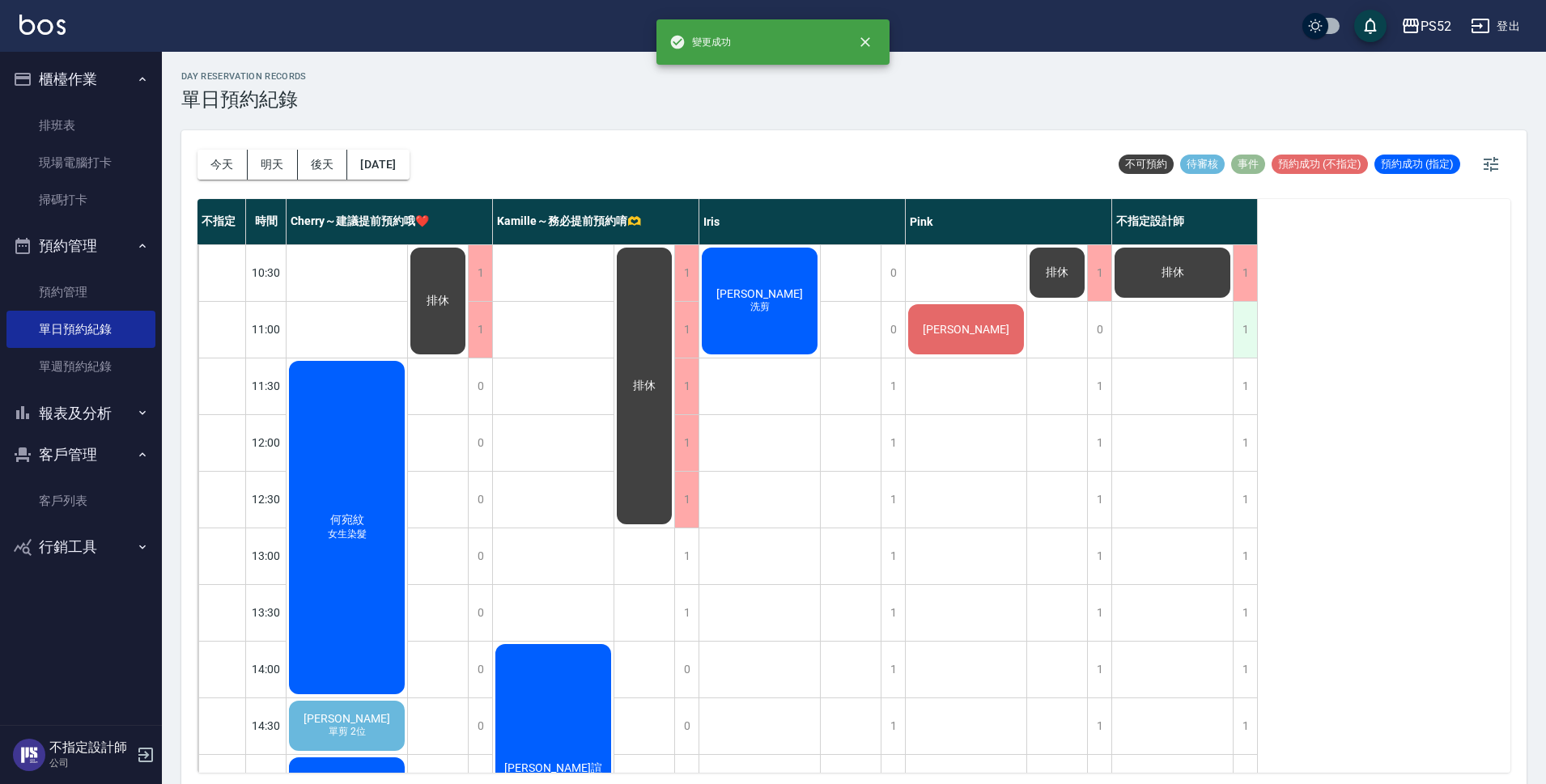
click at [1244, 319] on div "1" at bounding box center [1245, 329] width 24 height 56
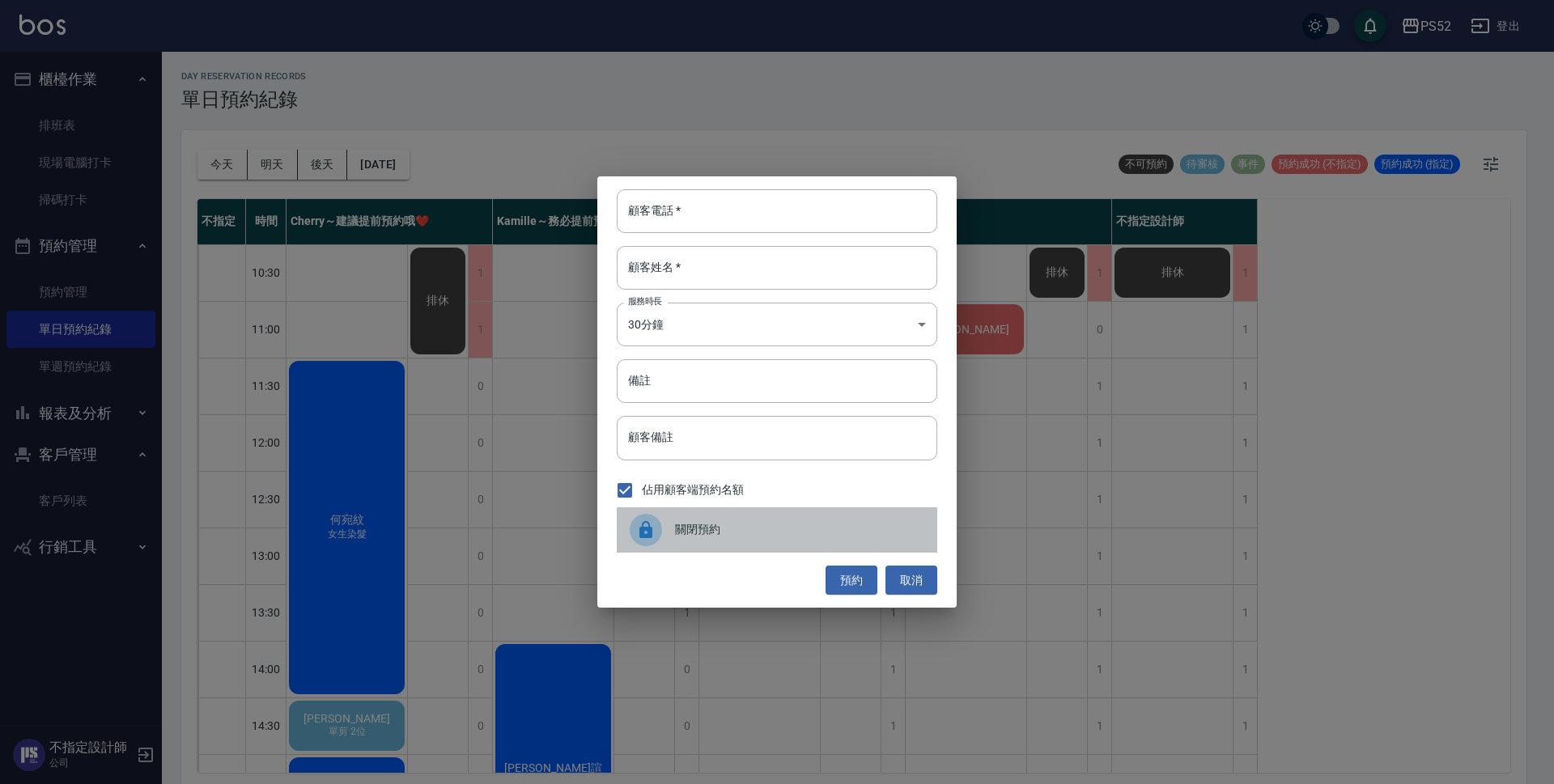
click at [849, 525] on span "關閉預約" at bounding box center [800, 529] width 249 height 17
